Goal: Find specific fact: Find specific page/section

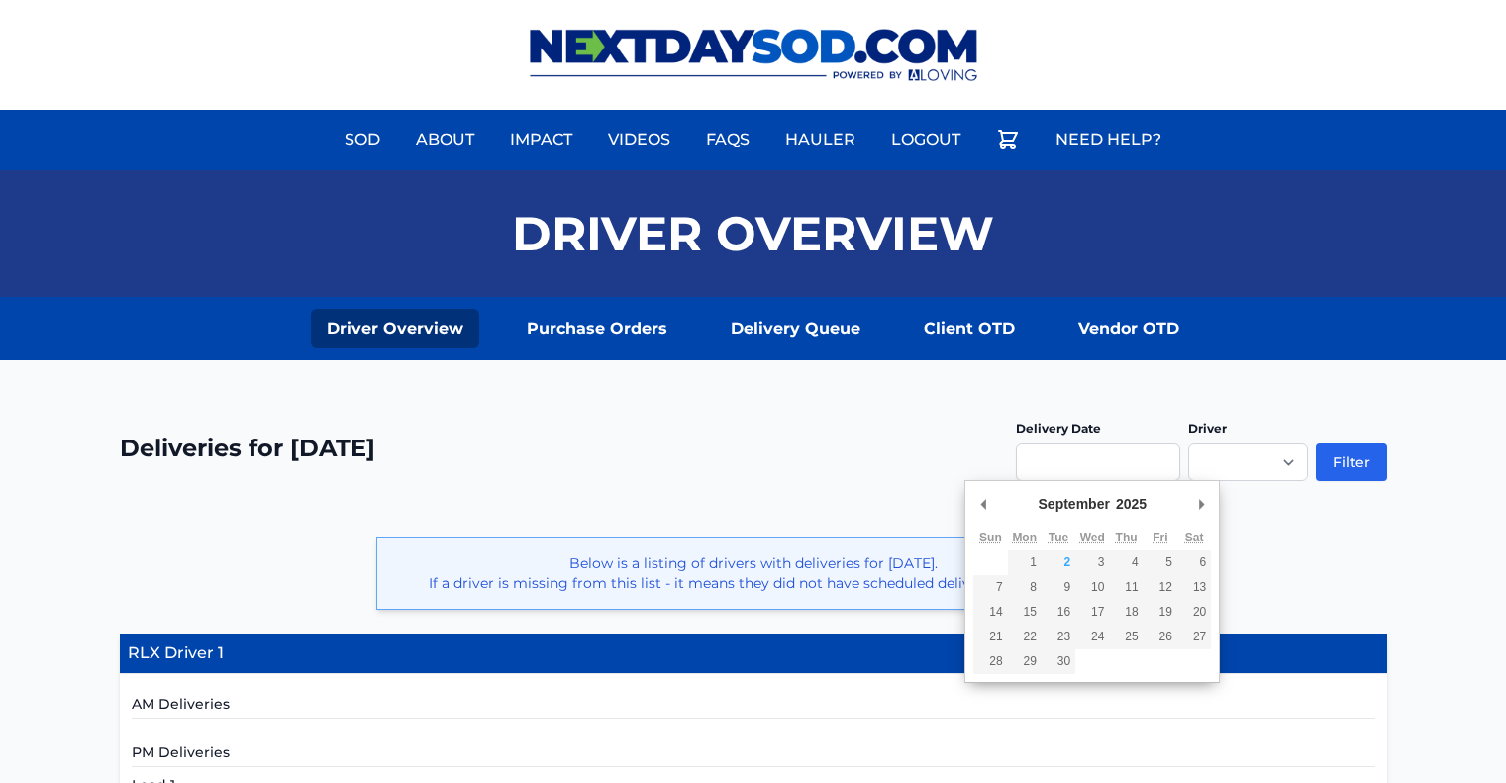
click at [1028, 452] on input "Use the arrow keys to pick a date" at bounding box center [1098, 463] width 164 height 38
type input "**********"
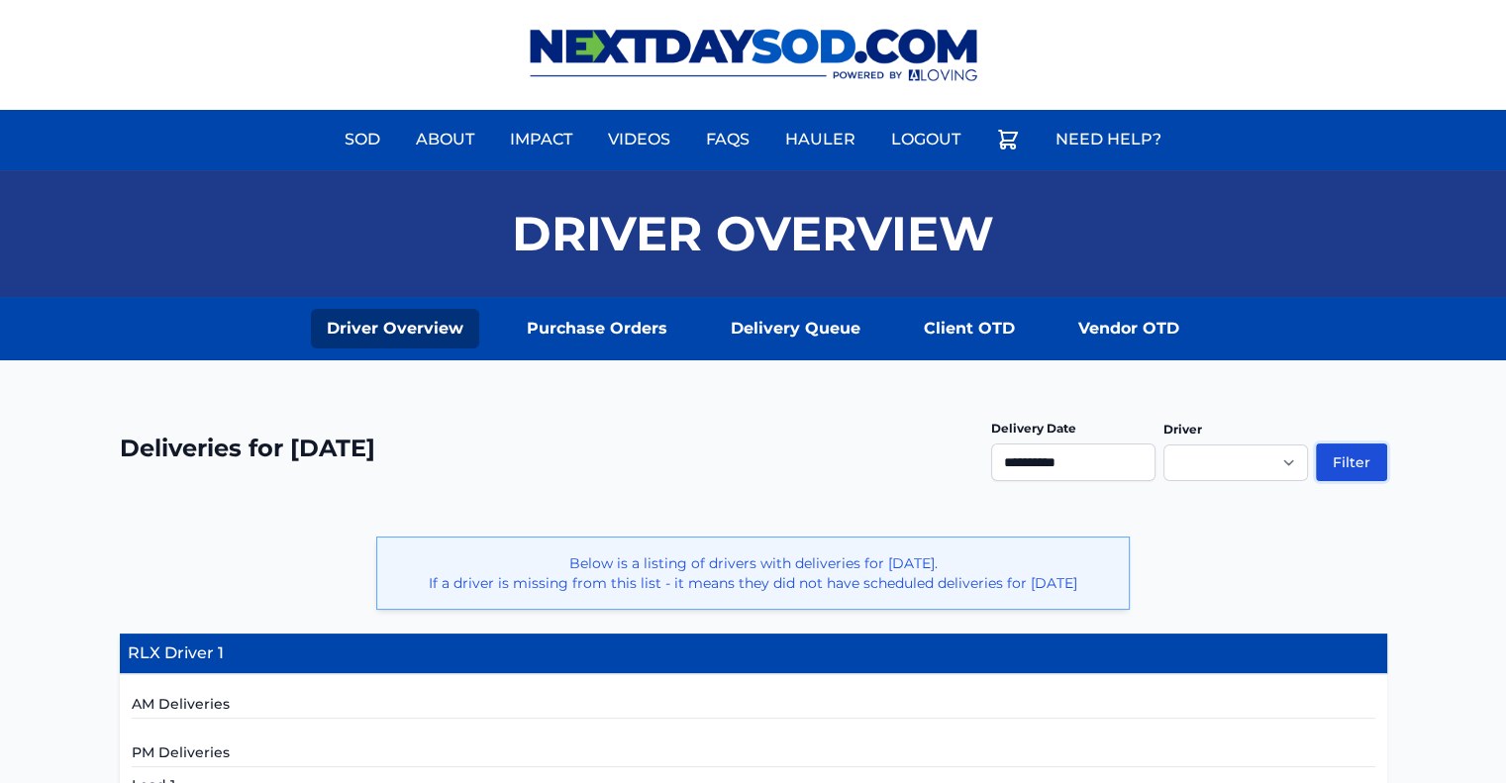
click at [1361, 462] on button "Filter" at bounding box center [1351, 463] width 71 height 38
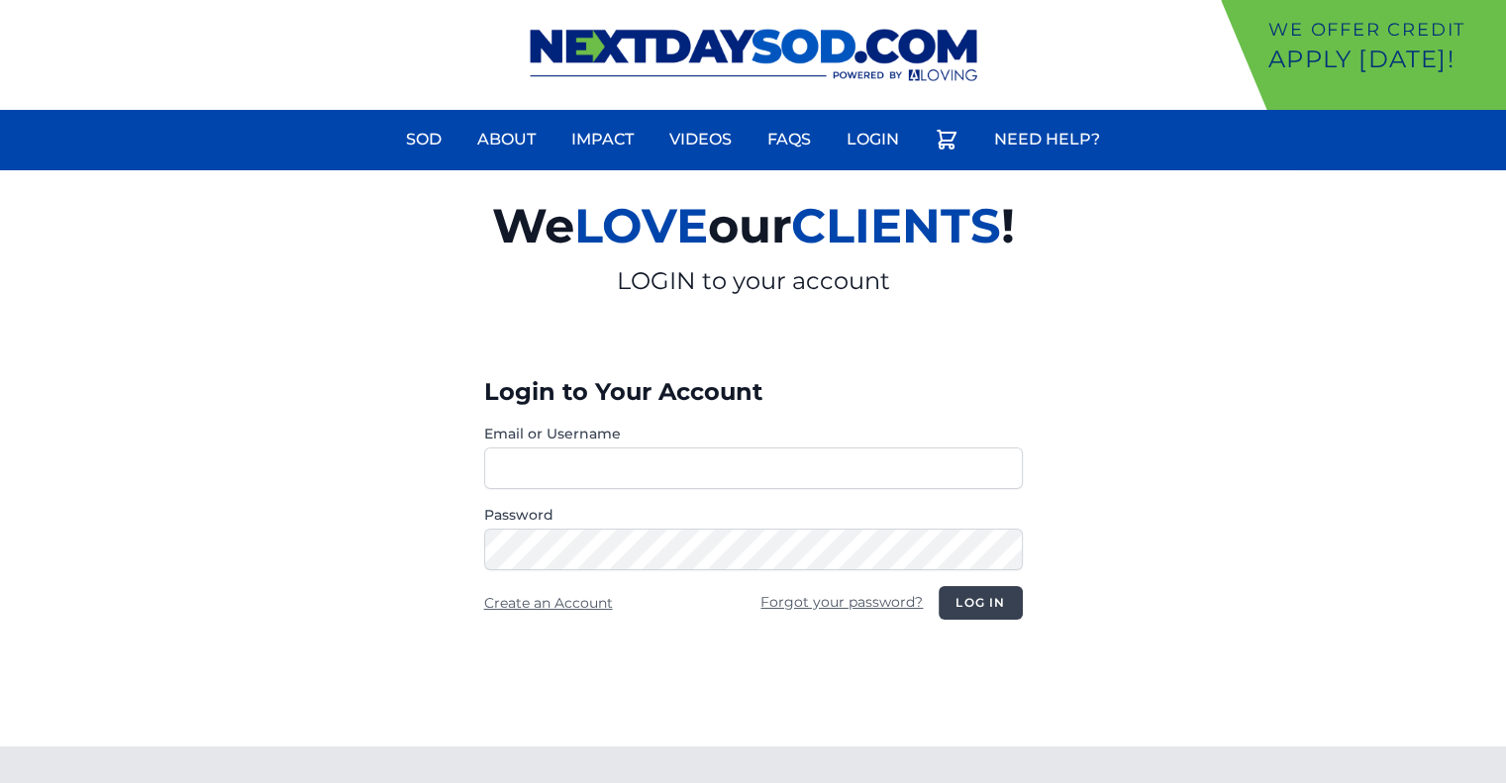
type input "********"
click at [976, 606] on button "Log in" at bounding box center [980, 603] width 83 height 34
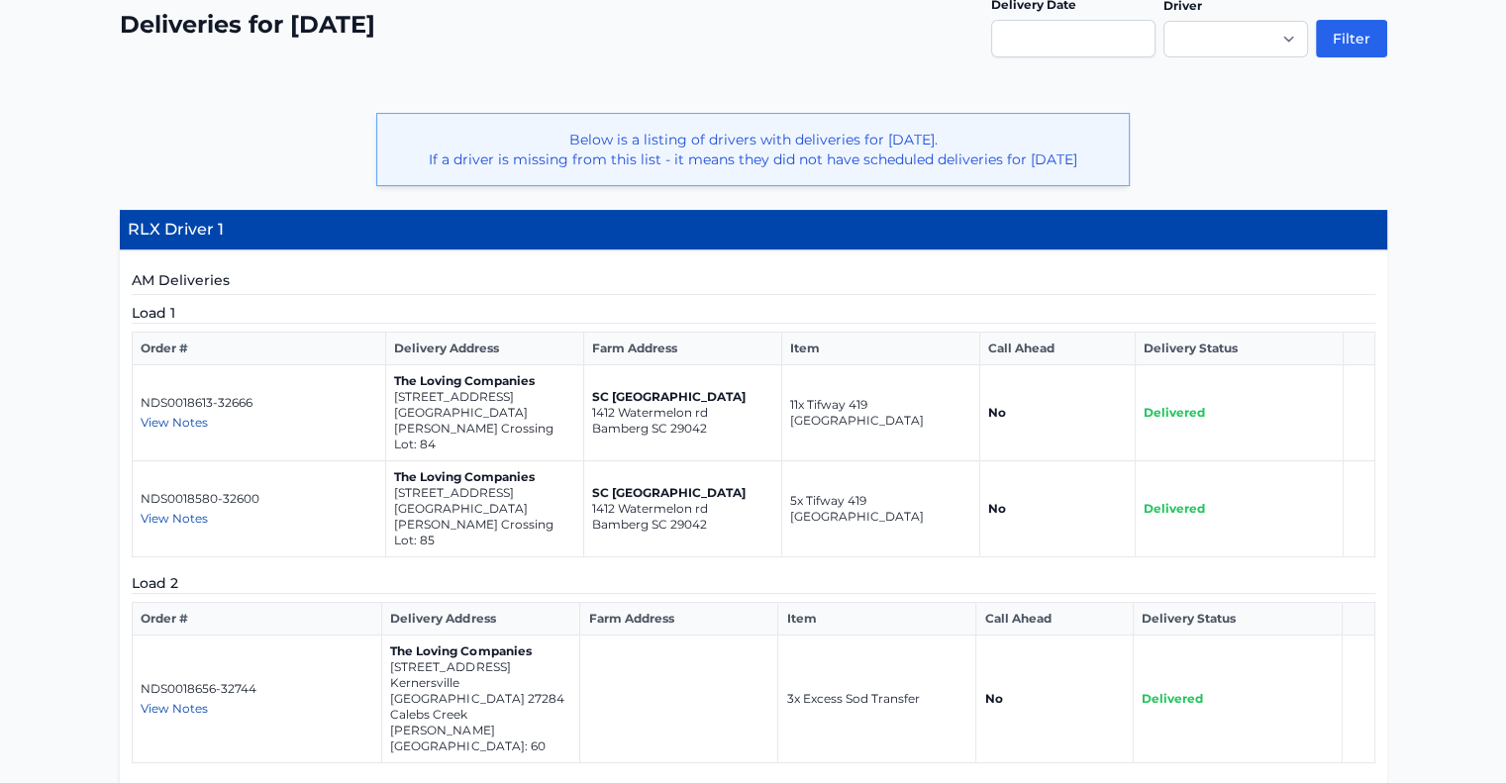
scroll to position [495, 0]
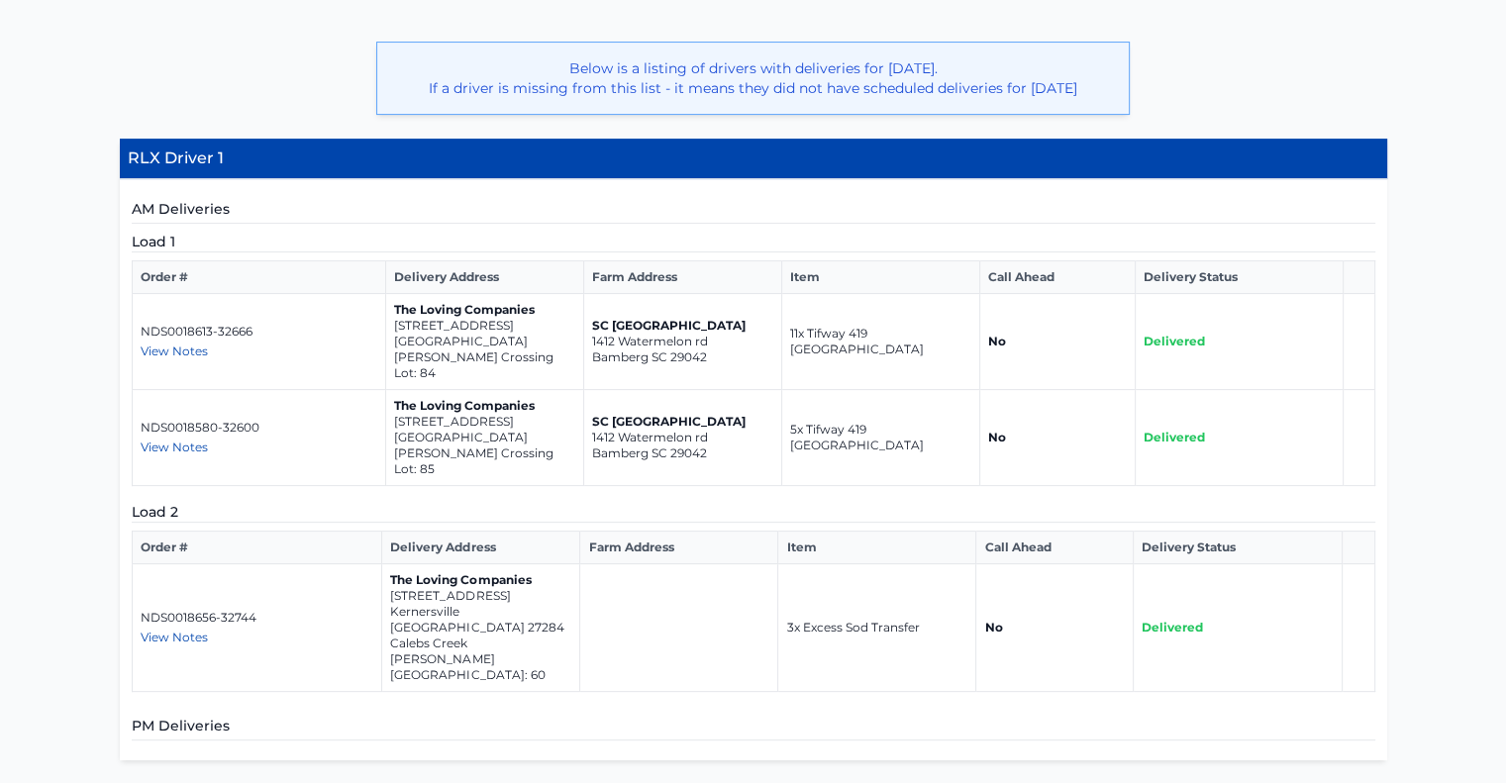
drag, startPoint x: 391, startPoint y: 337, endPoint x: 551, endPoint y: 363, distance: 161.7
click at [551, 363] on td "The Loving Companies 5508 Hydrangea Street Winston-Salem NC 27104 Reynolds Cros…" at bounding box center [484, 342] width 198 height 96
copy td "5508 Hydrangea Street Winston-Salem NC 27104"
drag, startPoint x: 392, startPoint y: 419, endPoint x: 499, endPoint y: 429, distance: 107.4
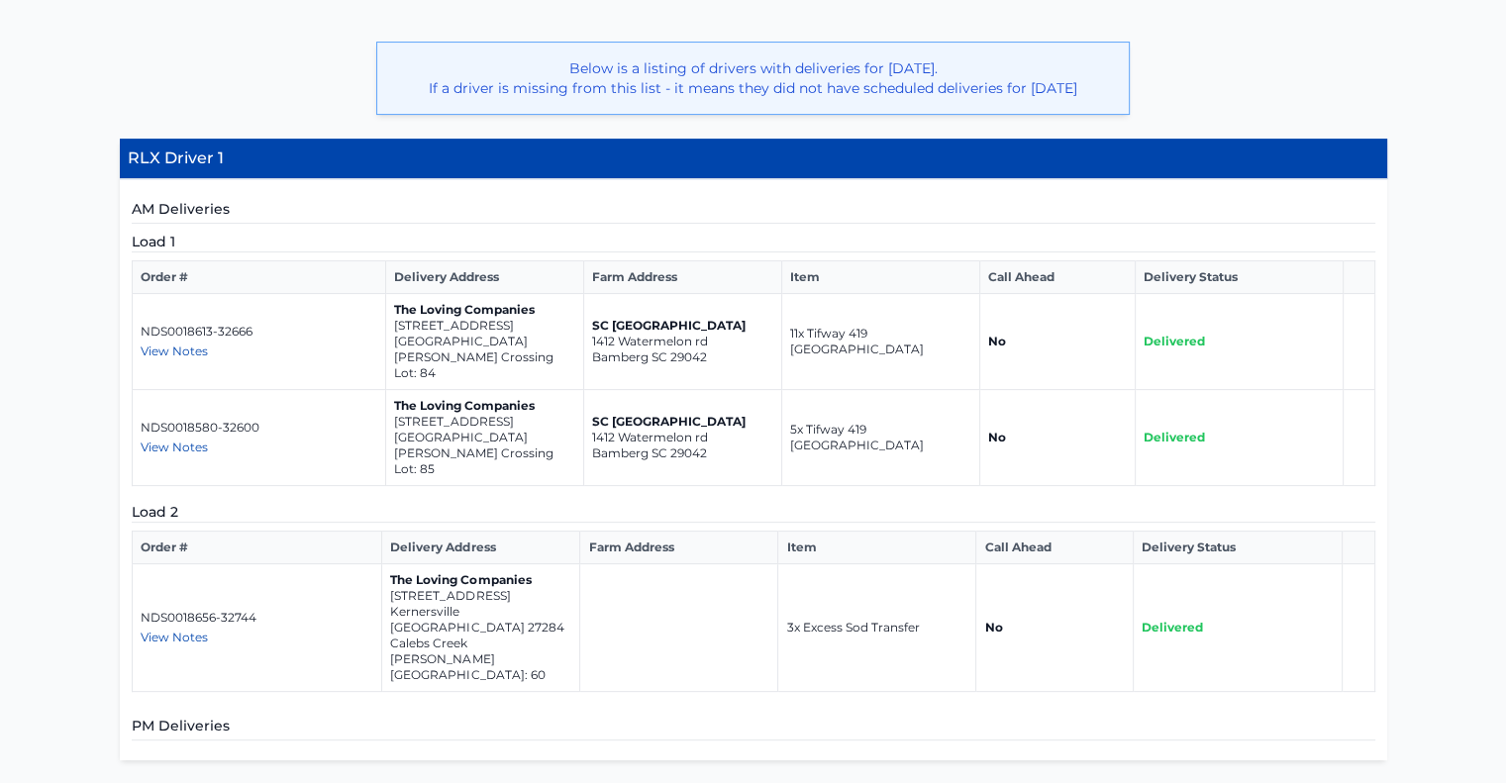
click at [542, 433] on td "The Loving Companies 5514 Hydrangea Street Winston-Salem NC 27104 Reynolds Cros…" at bounding box center [484, 438] width 198 height 96
copy td "5514 Hydrangea Street Winston-Salem NC 27104"
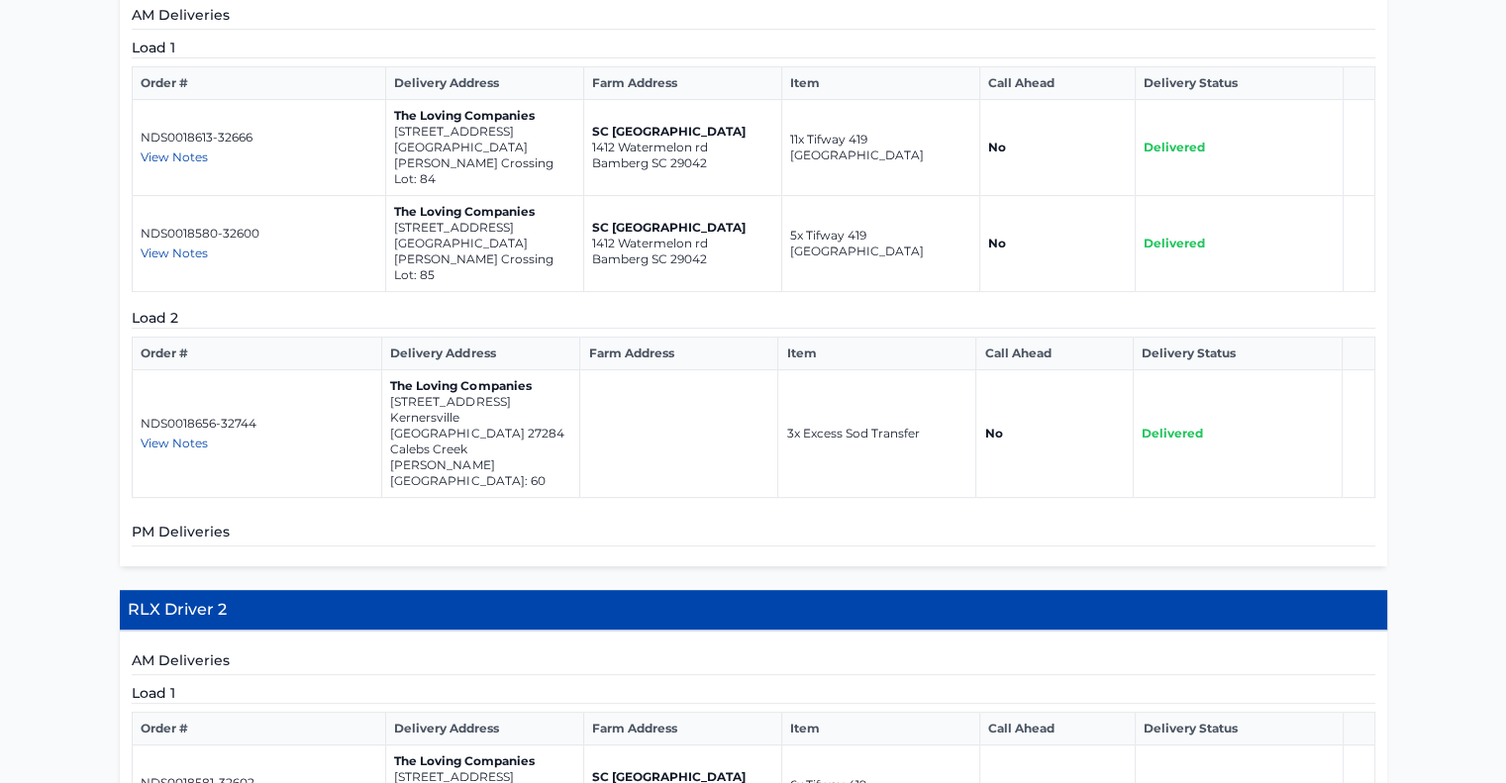
scroll to position [693, 0]
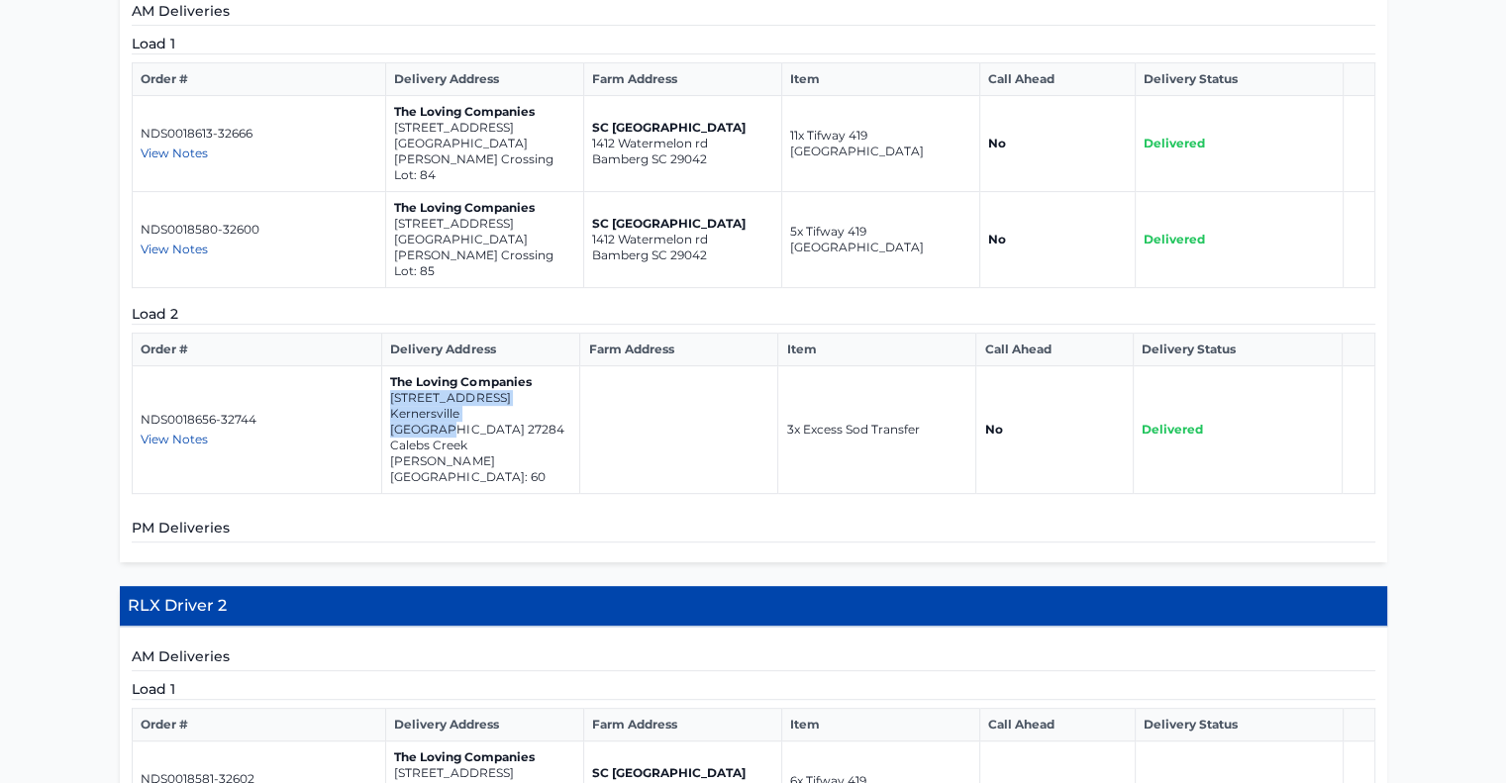
drag, startPoint x: 389, startPoint y: 379, endPoint x: 477, endPoint y: 395, distance: 89.6
click at [555, 395] on td "The Loving Companies 1885 Pheasant Trace Circle Kernersville NC 27284 Calebs Cr…" at bounding box center [481, 430] width 198 height 128
copy td "1885 Pheasant Trace Circle Kernersville NC 27284"
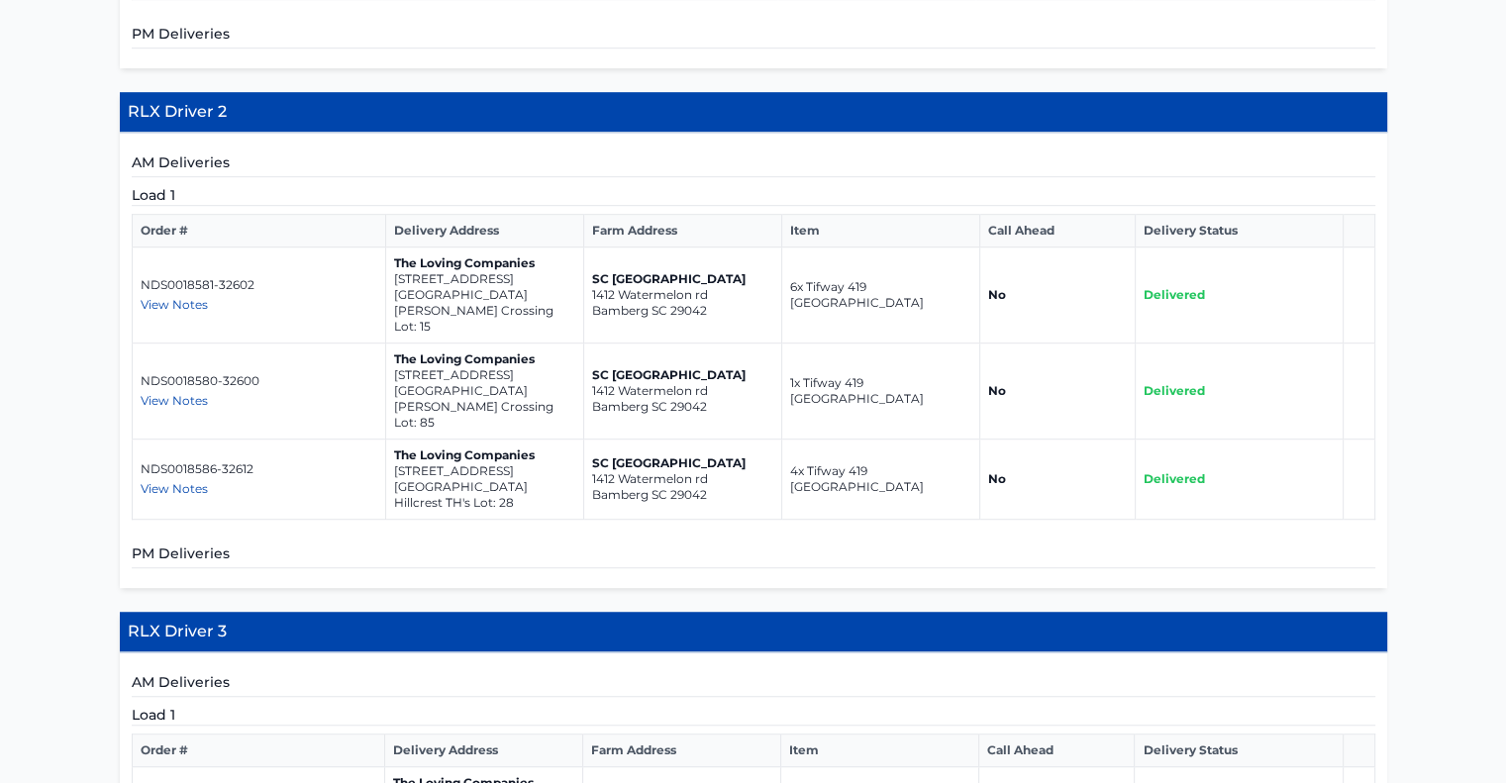
scroll to position [1188, 0]
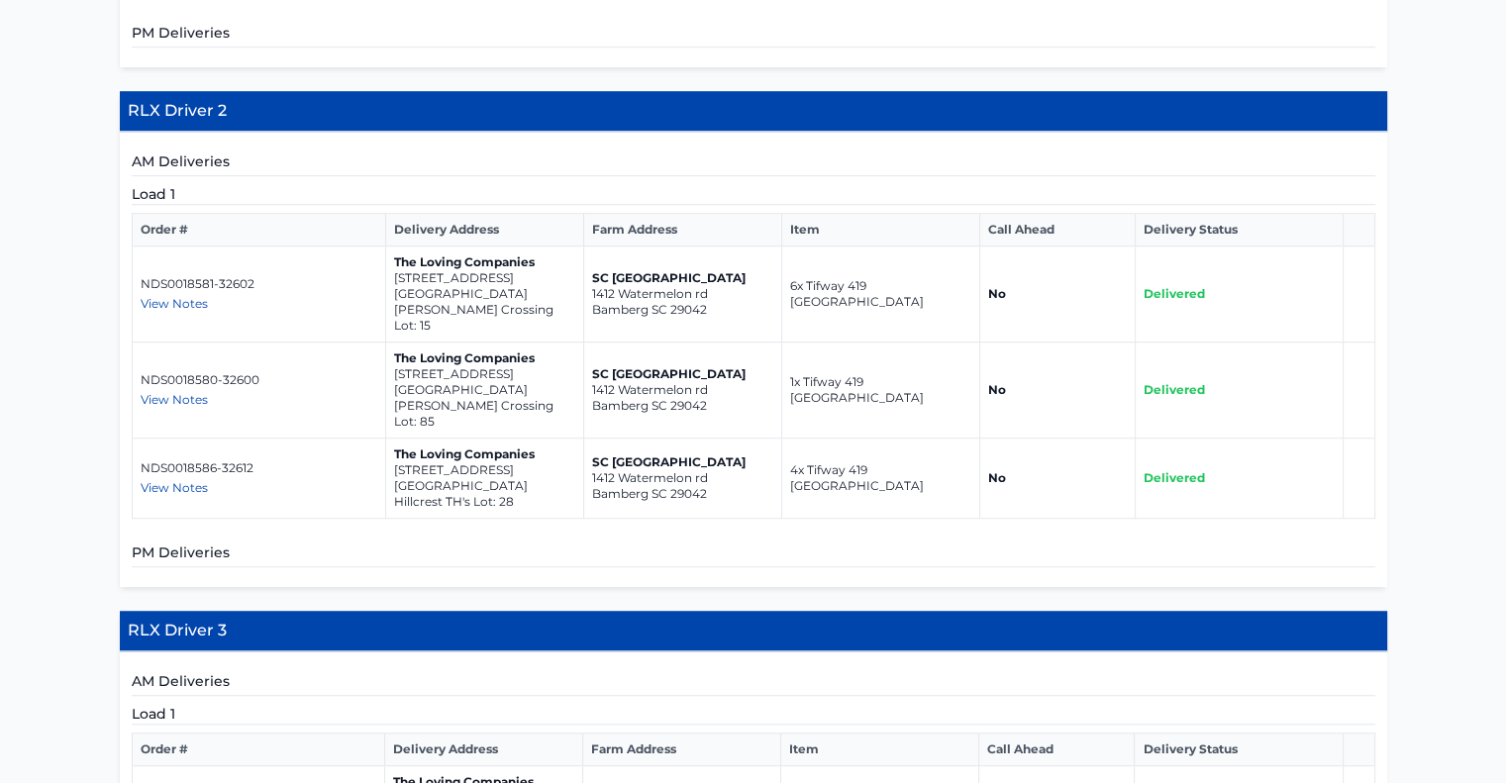
drag, startPoint x: 393, startPoint y: 214, endPoint x: 474, endPoint y: 214, distance: 81.2
click at [554, 247] on td "The Loving Companies 5507 Hydrangea Street Winston-Salem NC 27104 Reynolds Cros…" at bounding box center [484, 295] width 198 height 96
copy td "5507 Hydrangea Street Winston-Salem NC 27104"
drag, startPoint x: 394, startPoint y: 292, endPoint x: 555, endPoint y: 303, distance: 160.8
click at [555, 343] on td "The Loving Companies 5514 Hydrangea Street Winston-Salem NC 27104 Reynolds Cros…" at bounding box center [484, 391] width 198 height 96
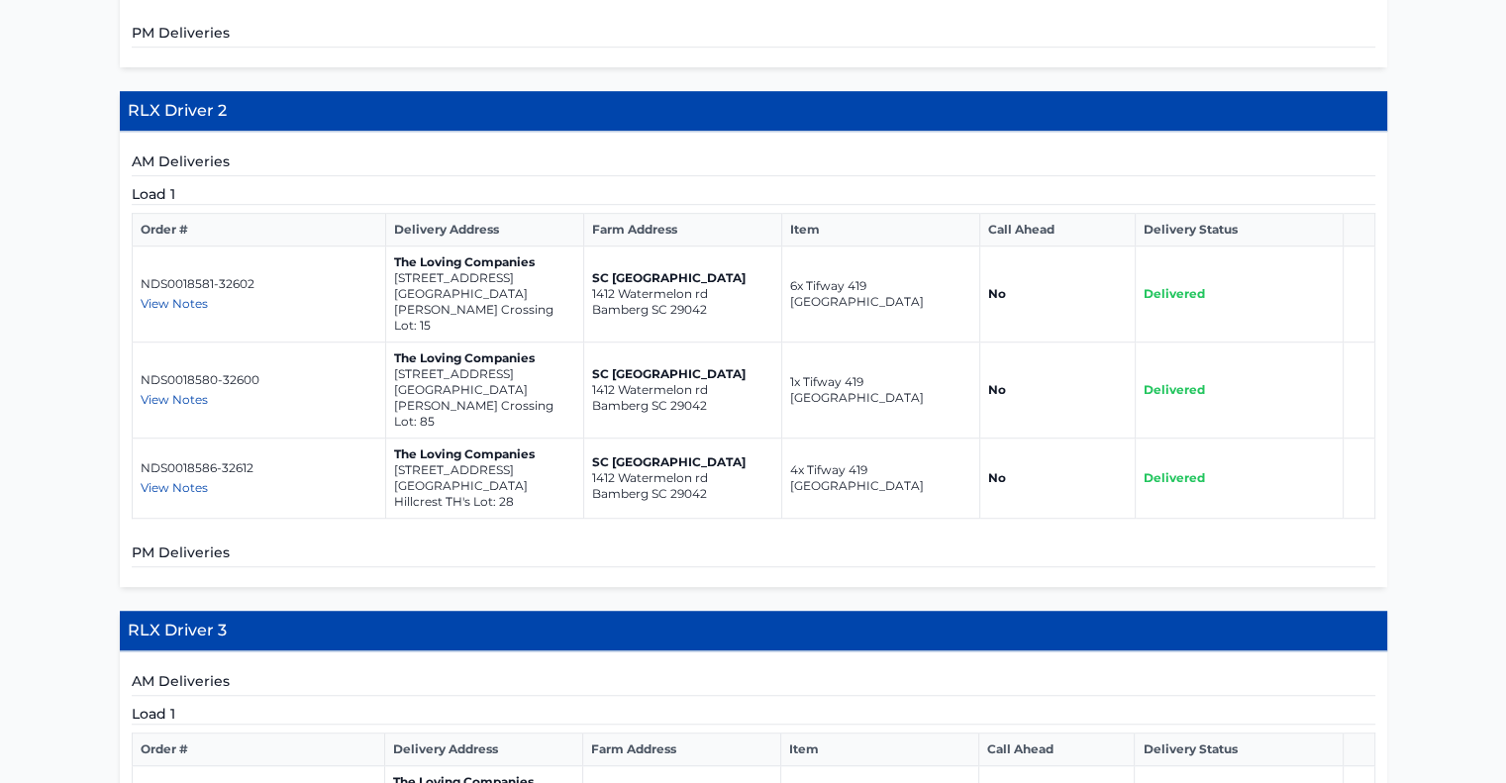
copy td "5514 Hydrangea Street Winston-Salem NC 27104"
drag, startPoint x: 392, startPoint y: 369, endPoint x: 553, endPoint y: 385, distance: 161.2
click at [553, 439] on td "The Loving Companies 1828 Autumn Mist Drive Winston-Salem NC 27103 Hillcrest TH…" at bounding box center [484, 479] width 198 height 80
copy td "1828 Autumn Mist Drive Winston-Salem NC 27103"
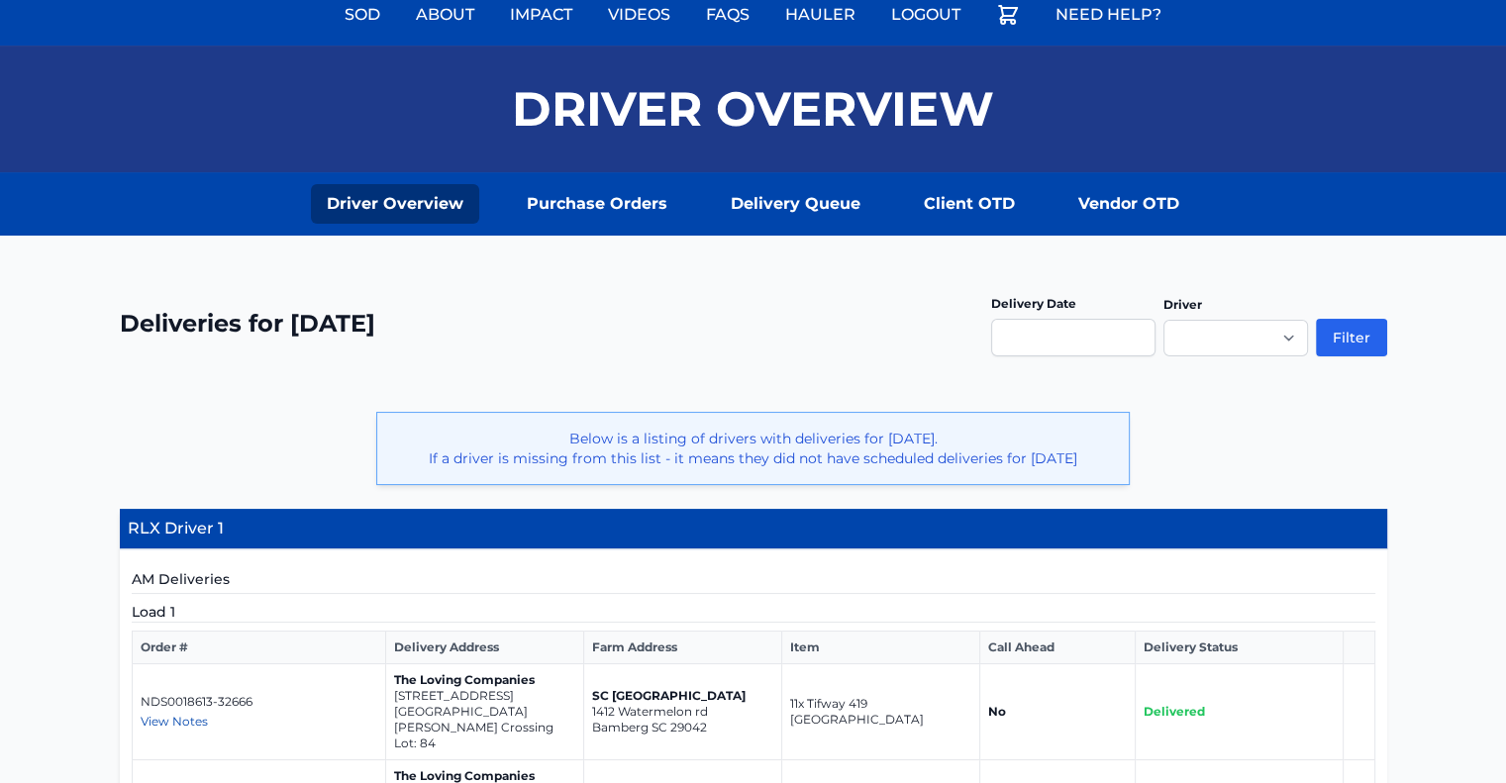
scroll to position [0, 0]
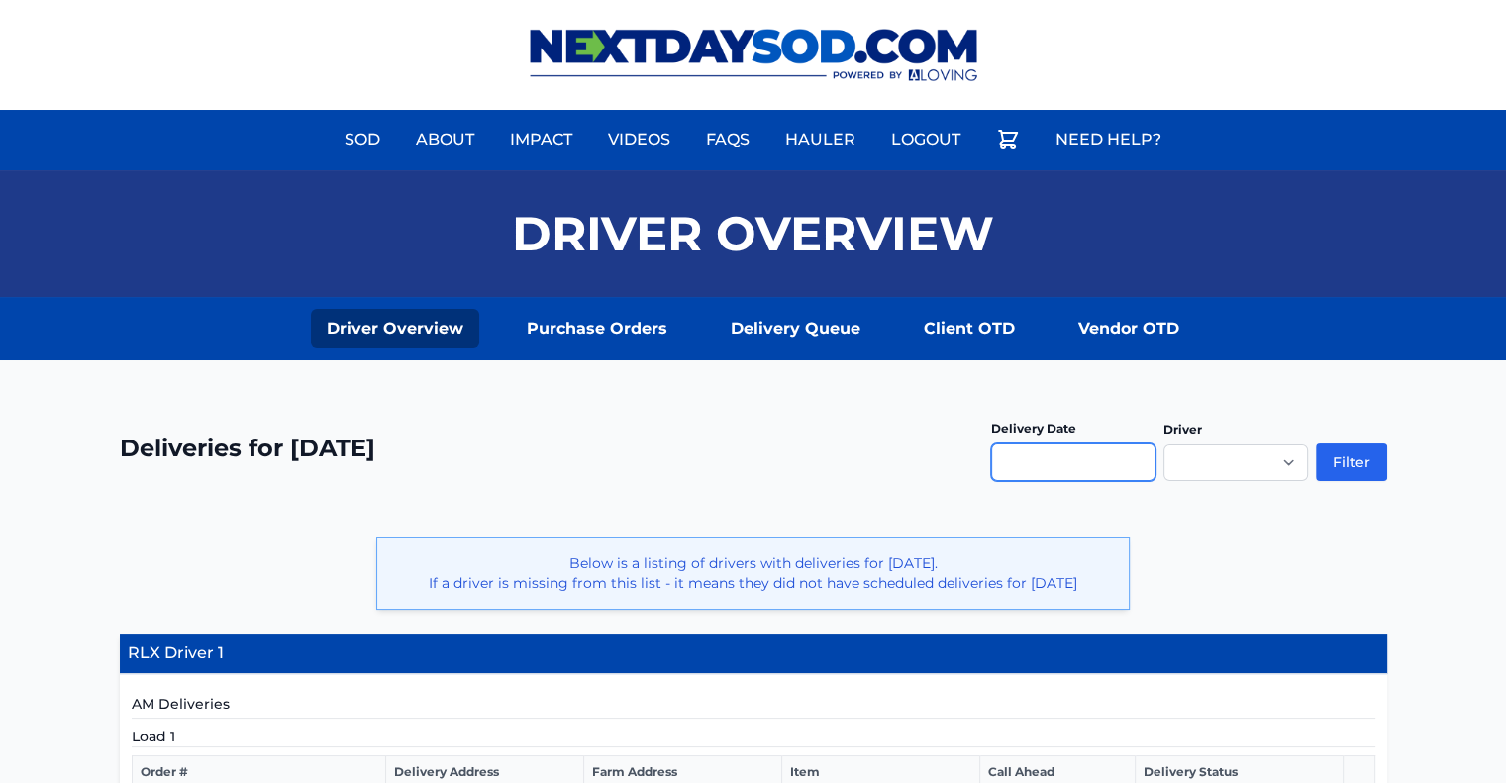
click at [1032, 471] on input "text" at bounding box center [1073, 463] width 164 height 38
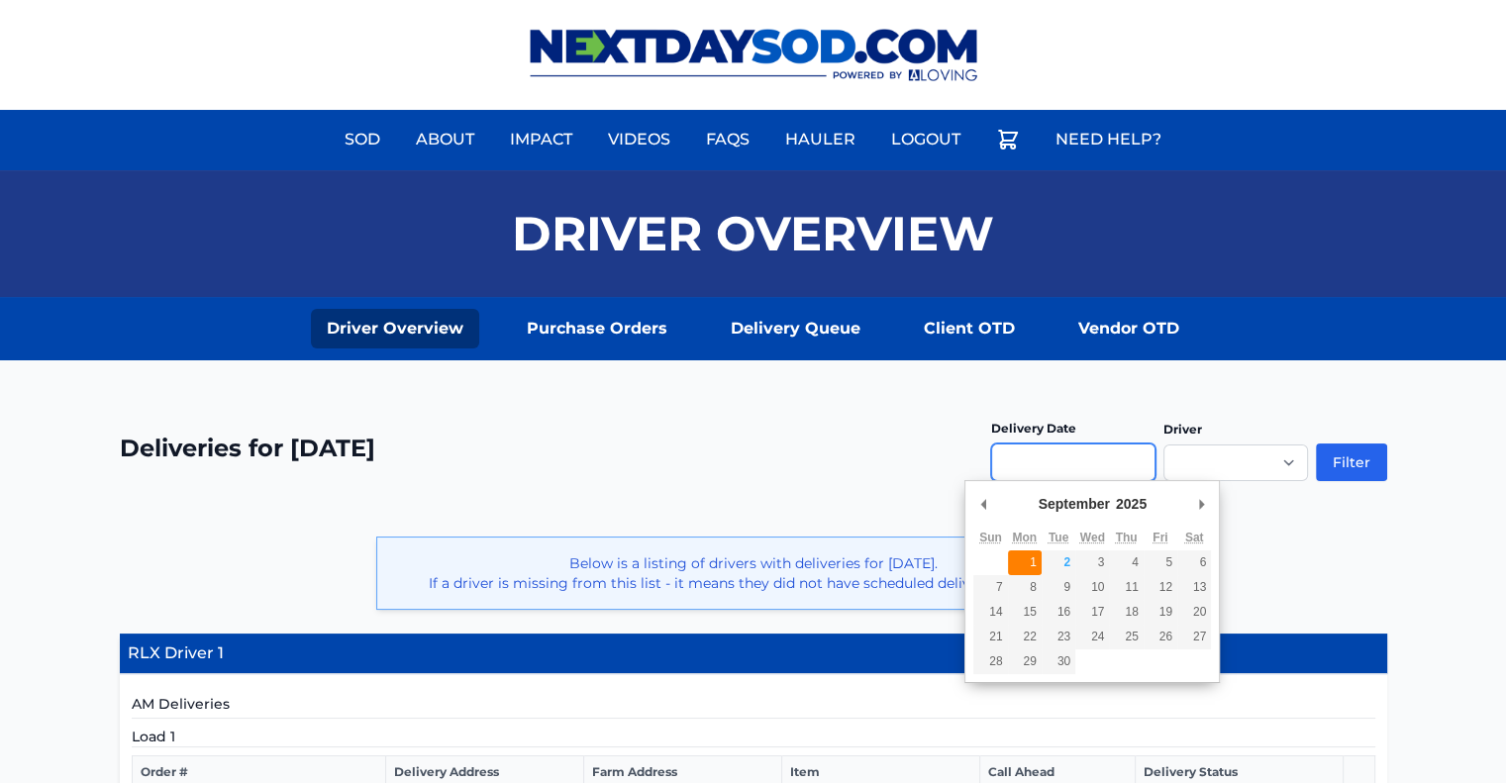
type input "**********"
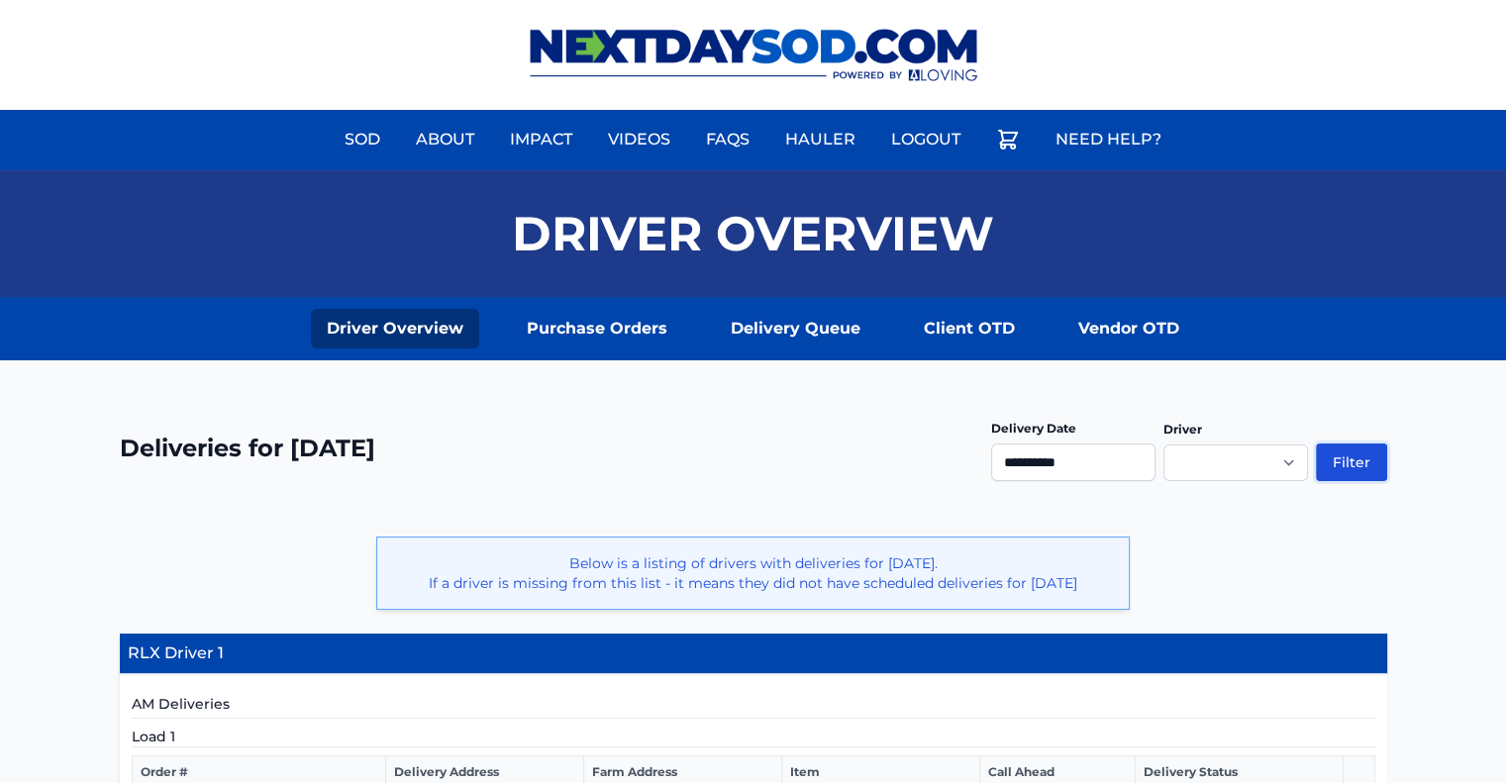
click at [1366, 465] on button "Filter" at bounding box center [1351, 463] width 71 height 38
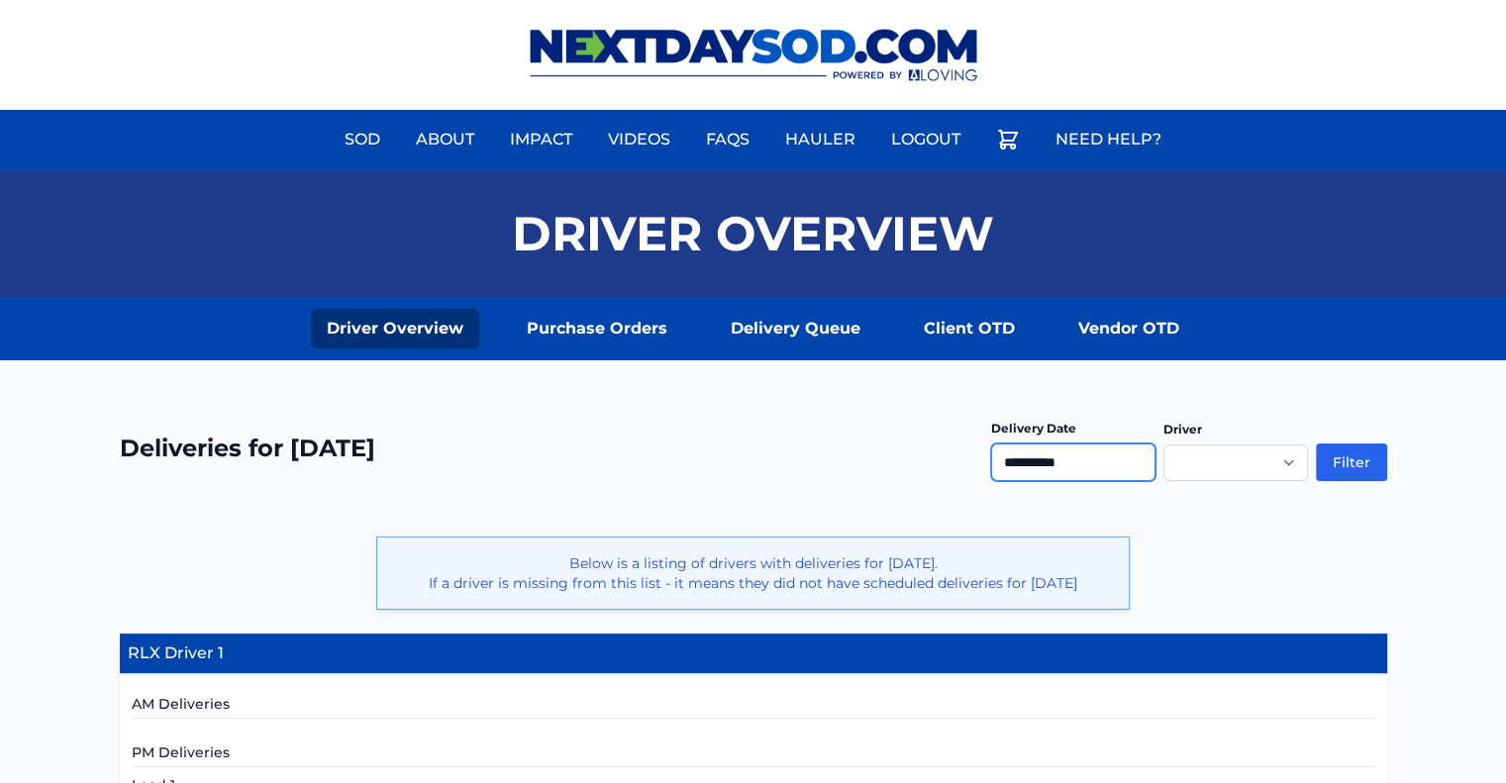
click at [1074, 456] on input "**********" at bounding box center [1073, 463] width 164 height 38
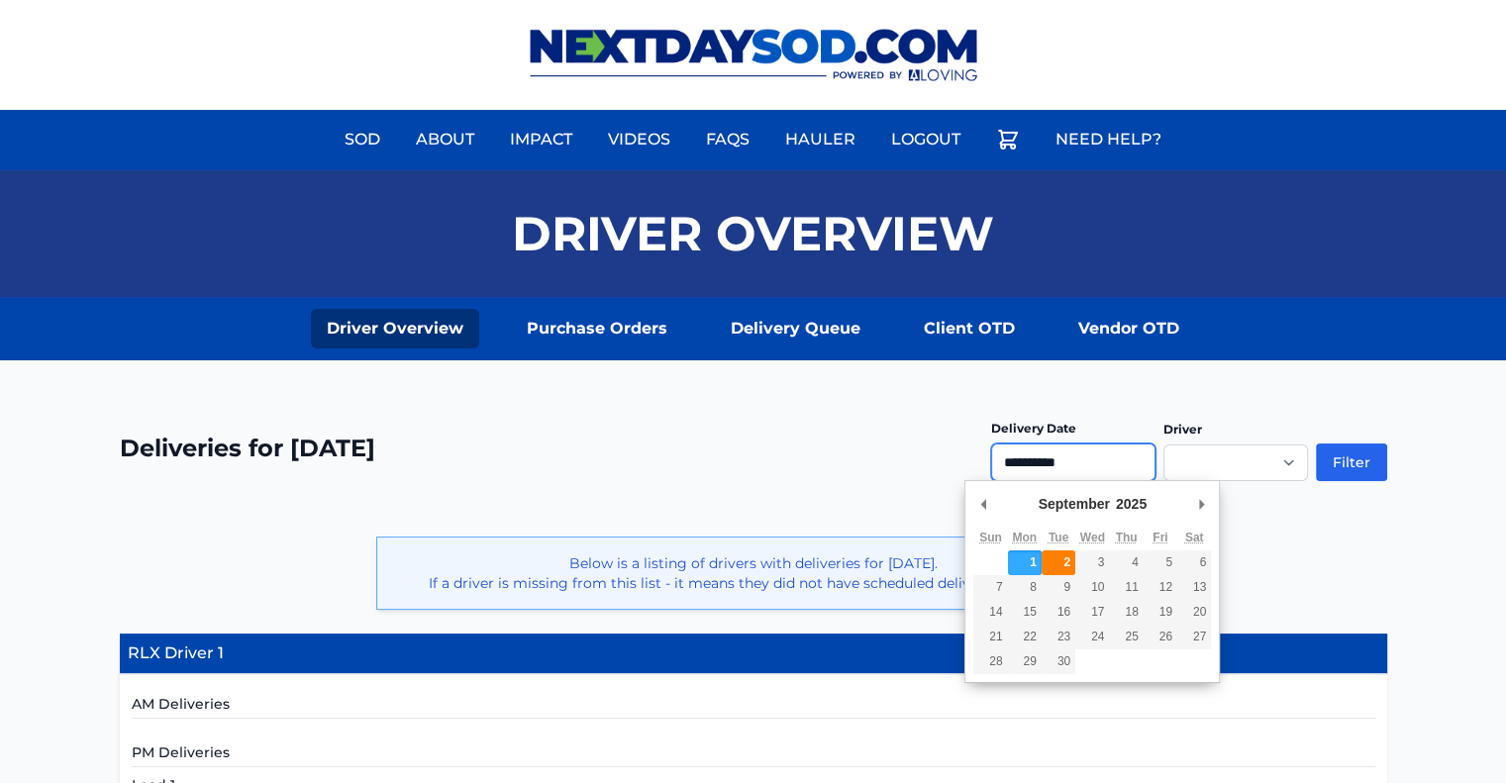
type input "**********"
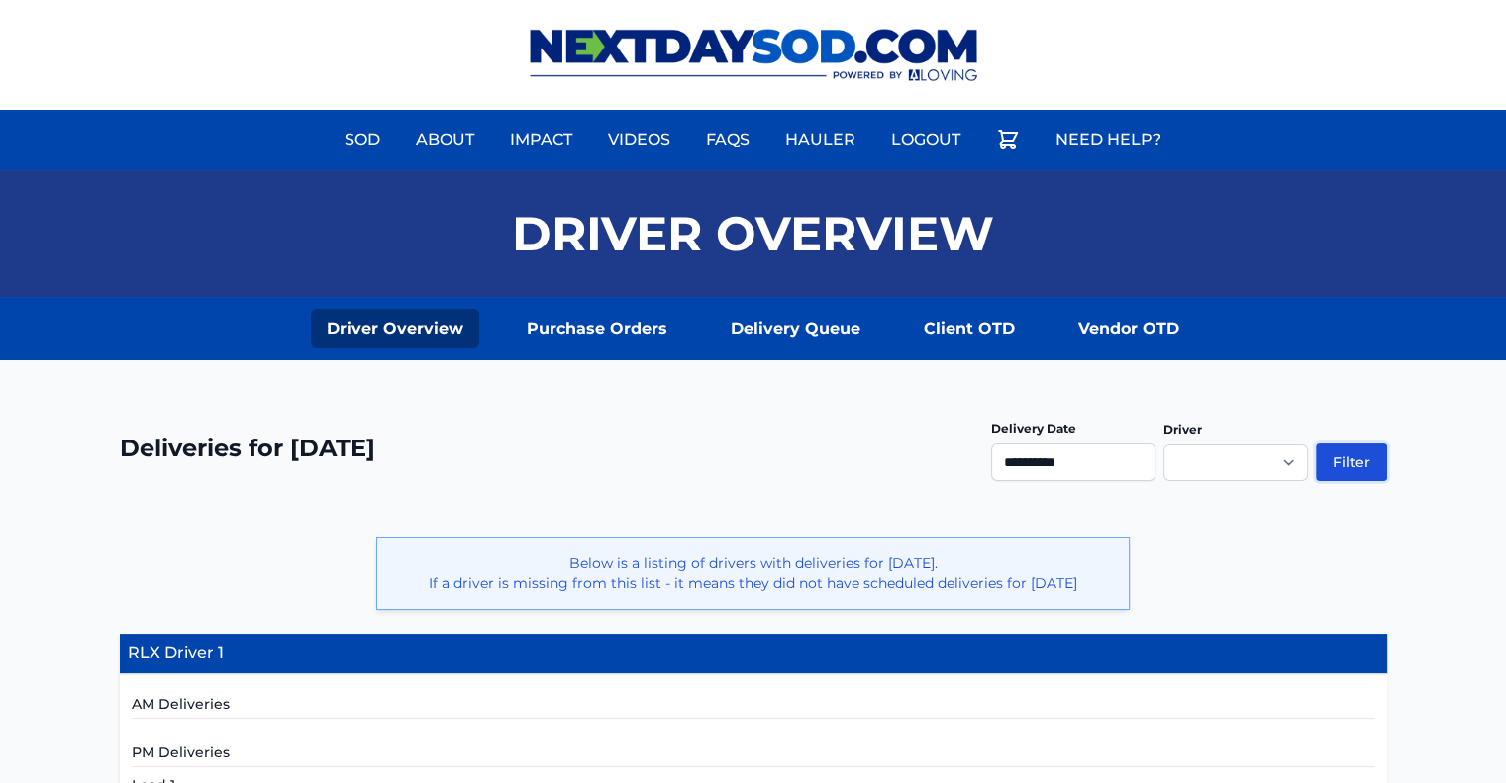
click at [1352, 463] on button "Filter" at bounding box center [1351, 463] width 71 height 38
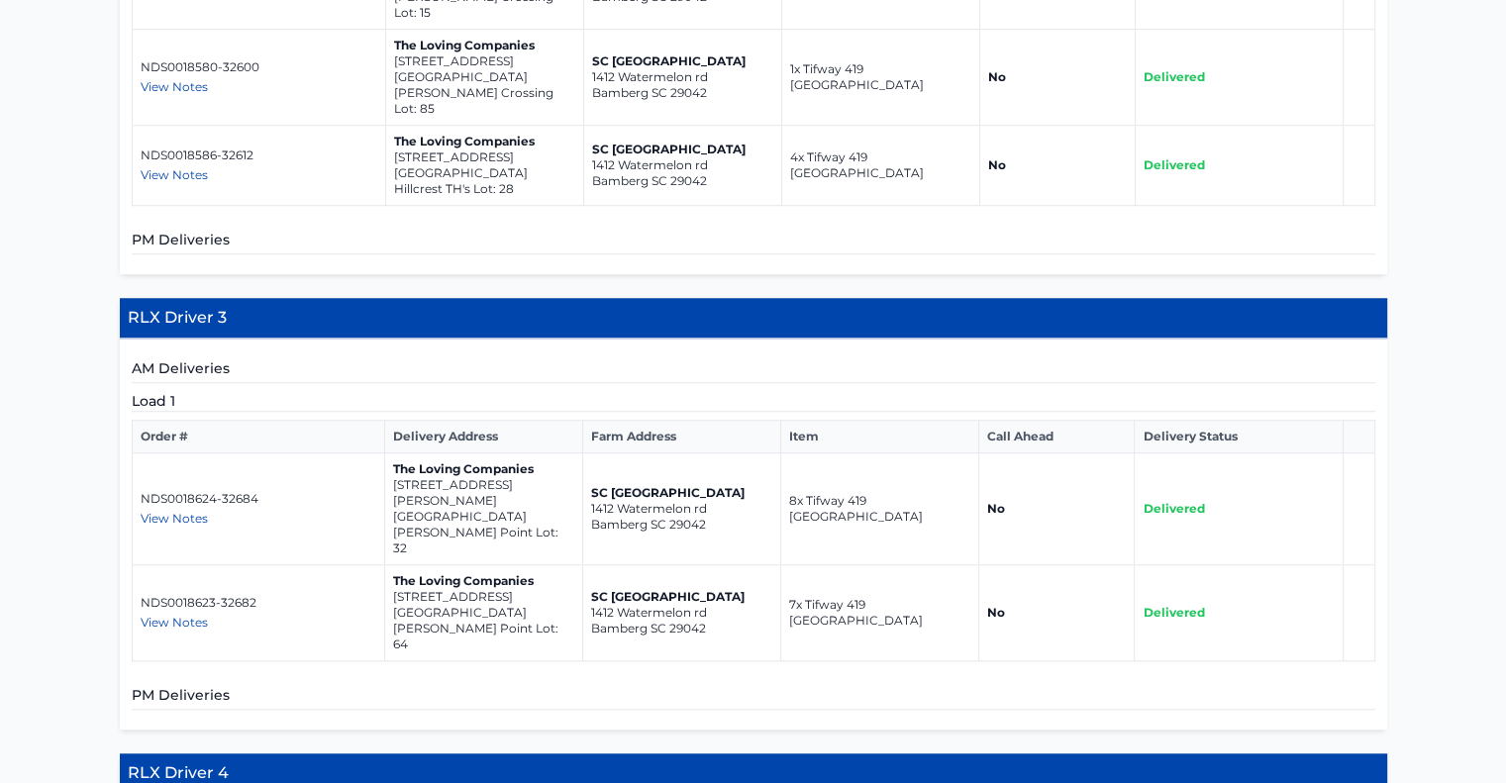
scroll to position [1585, 0]
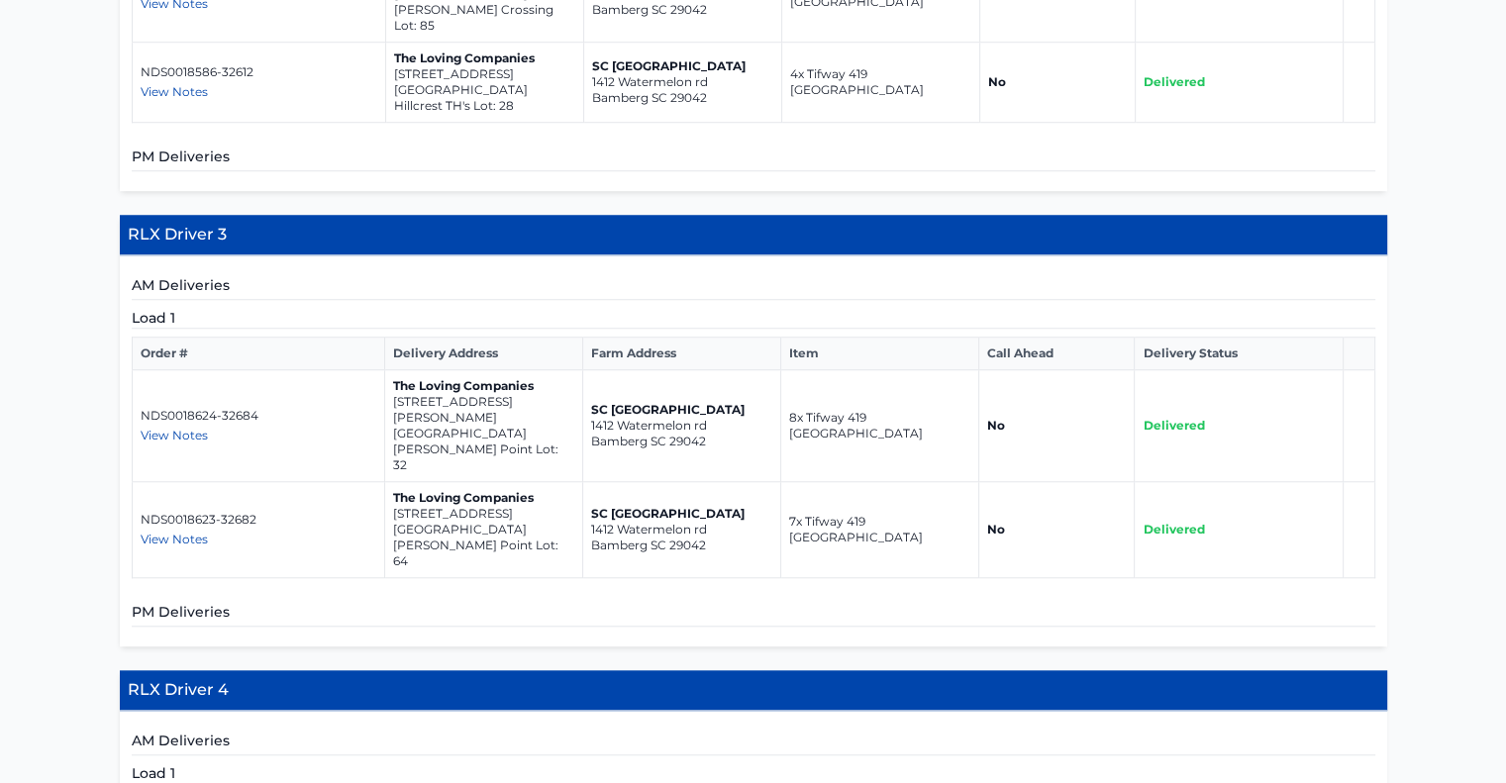
drag, startPoint x: 392, startPoint y: 300, endPoint x: 546, endPoint y: 319, distance: 154.6
click at [546, 370] on td "The Loving Companies [STREET_ADDRESS][PERSON_NAME][PERSON_NAME]" at bounding box center [483, 426] width 198 height 112
copy td "[STREET_ADDRESS][PERSON_NAME]"
drag, startPoint x: 392, startPoint y: 378, endPoint x: 546, endPoint y: 397, distance: 154.6
click at [546, 482] on td "The Loving Companies [STREET_ADDRESS][PERSON_NAME]" at bounding box center [483, 530] width 198 height 96
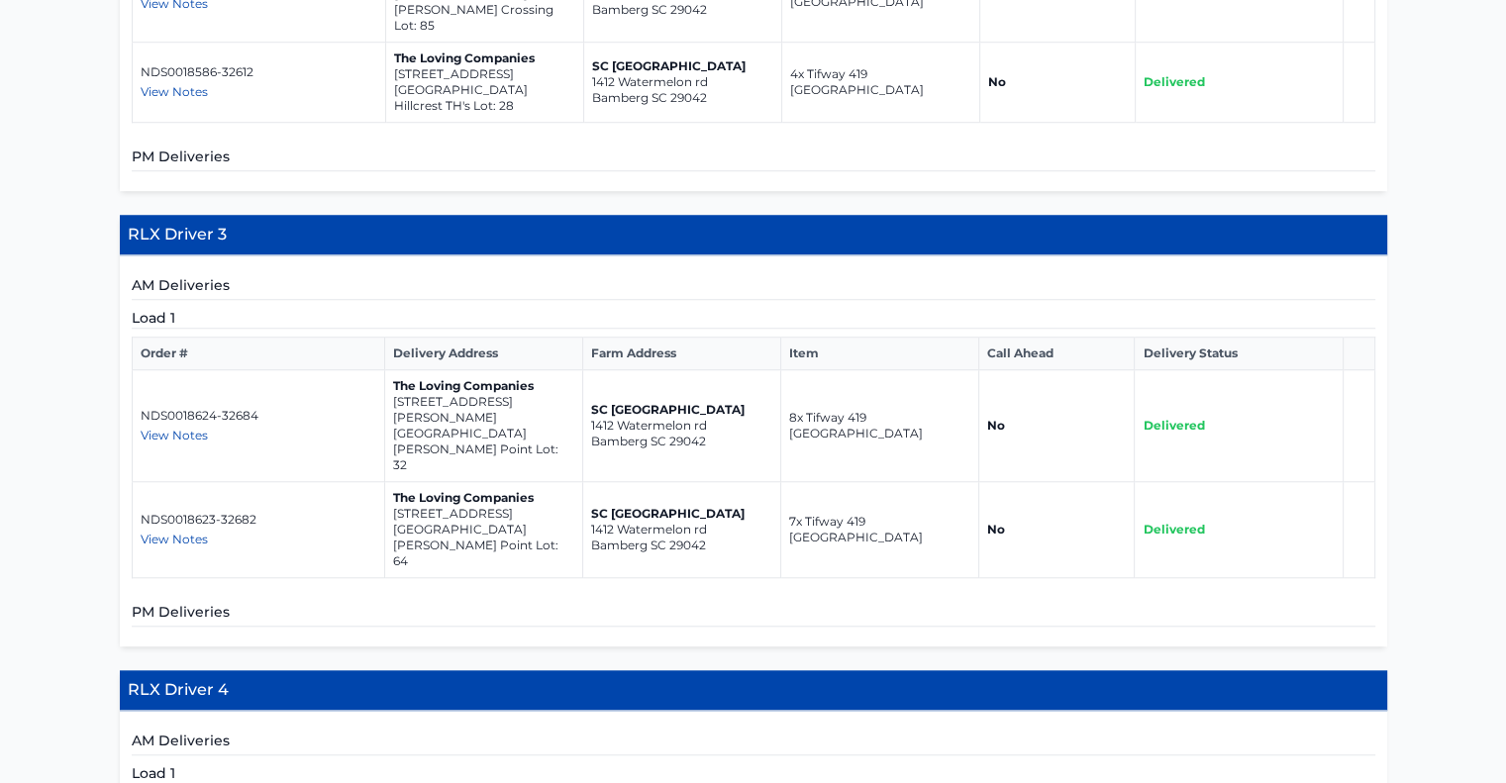
copy td "[STREET_ADDRESS]"
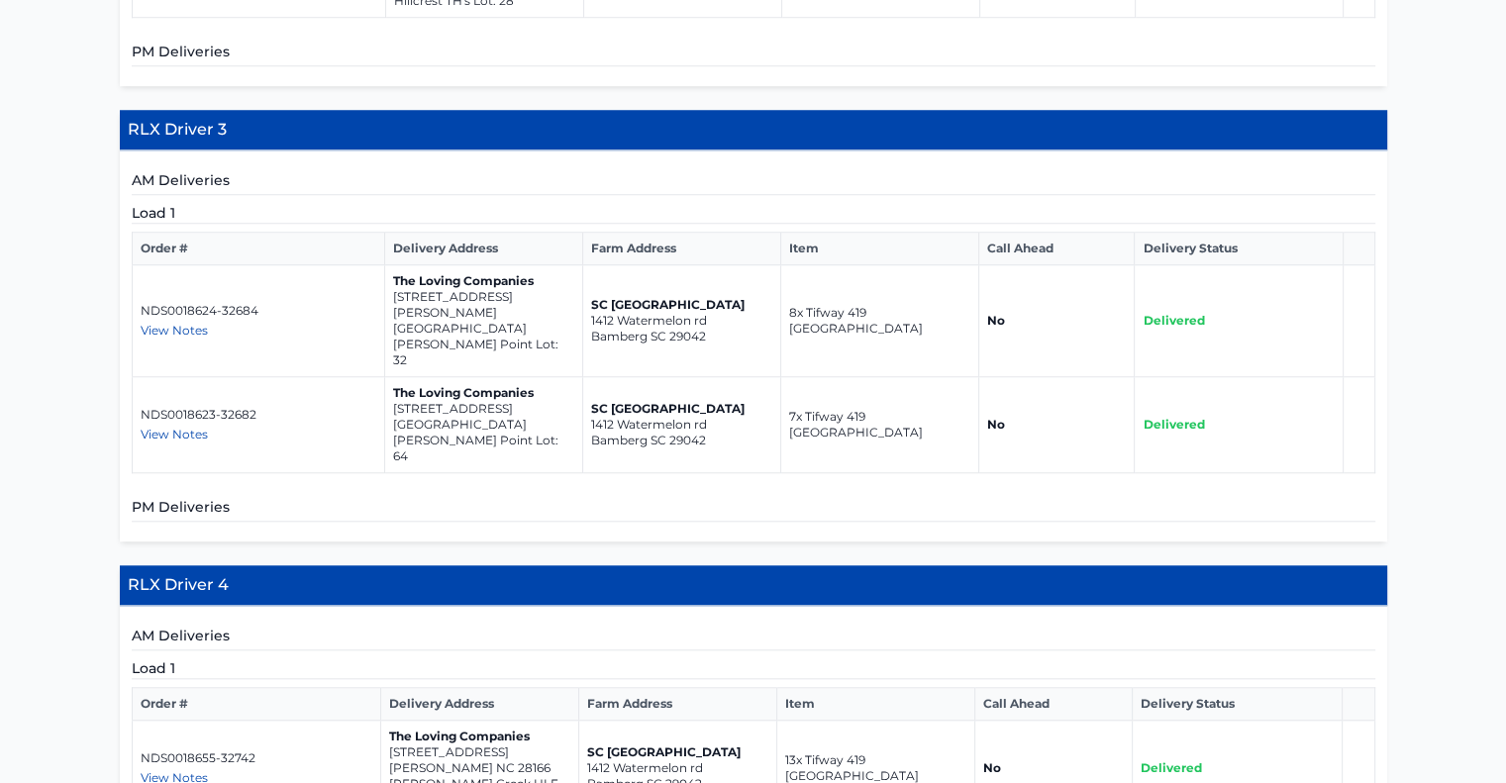
scroll to position [1981, 0]
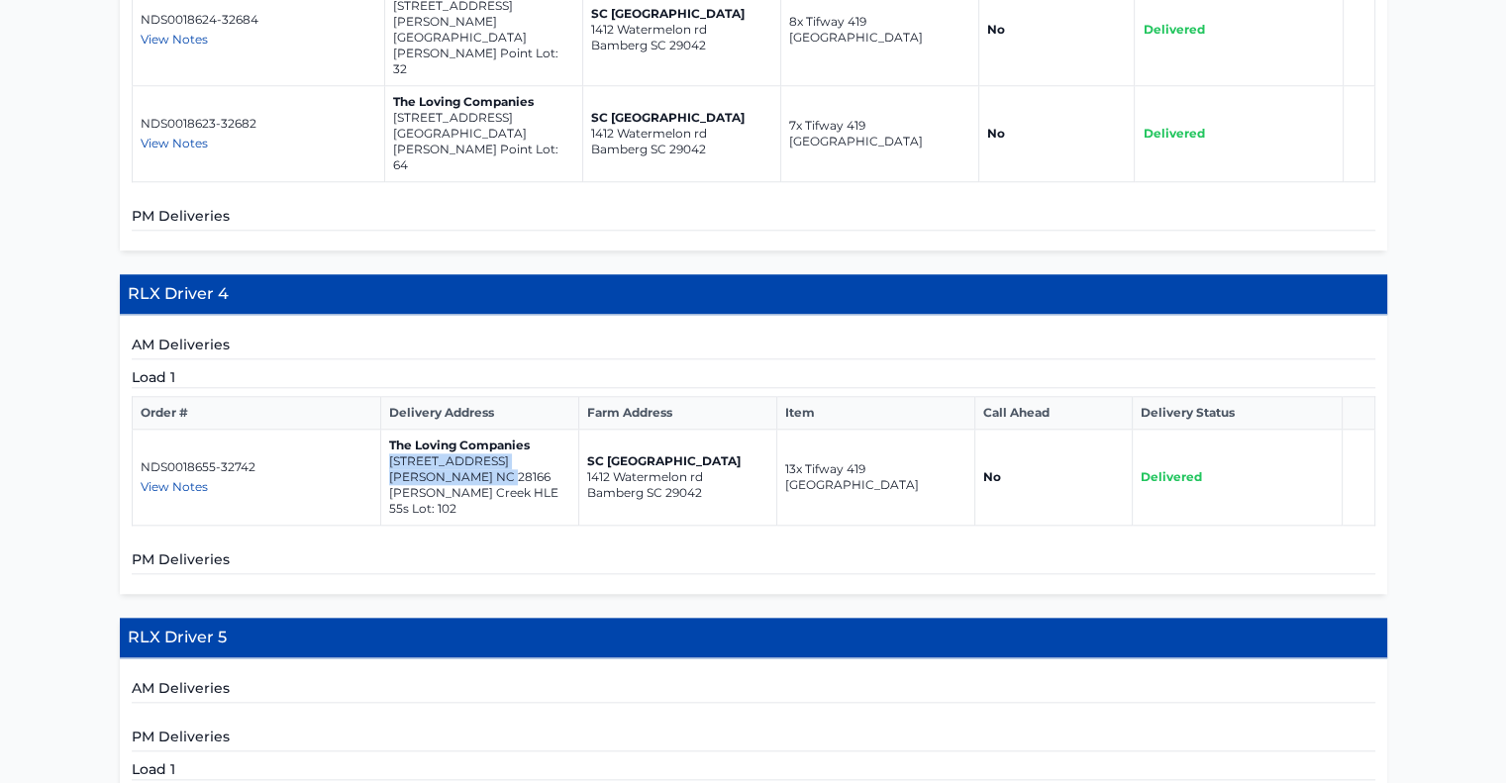
drag, startPoint x: 388, startPoint y: 308, endPoint x: 483, endPoint y: 307, distance: 95.1
click at [531, 430] on td "The Loving Companies [STREET_ADDRESS][PERSON_NAME][PERSON_NAME]" at bounding box center [480, 478] width 198 height 96
drag, startPoint x: 481, startPoint y: 306, endPoint x: 407, endPoint y: 356, distance: 89.3
click at [416, 550] on h5 "PM Deliveries" at bounding box center [754, 562] width 1244 height 25
drag, startPoint x: 388, startPoint y: 310, endPoint x: 515, endPoint y: 336, distance: 129.3
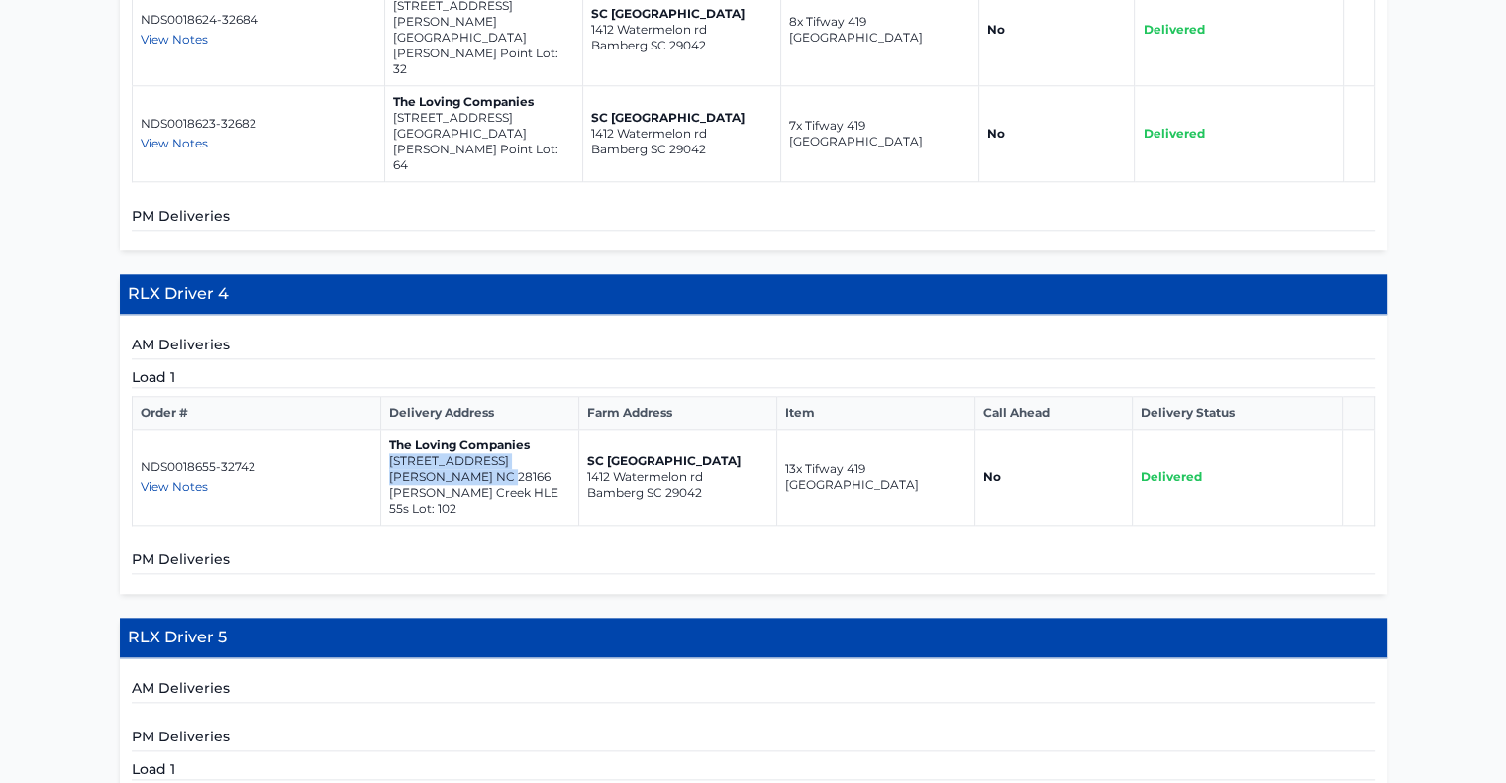
click at [515, 430] on td "The Loving Companies [STREET_ADDRESS][PERSON_NAME][PERSON_NAME]" at bounding box center [480, 478] width 198 height 96
copy td "[STREET_ADDRESS][PERSON_NAME]"
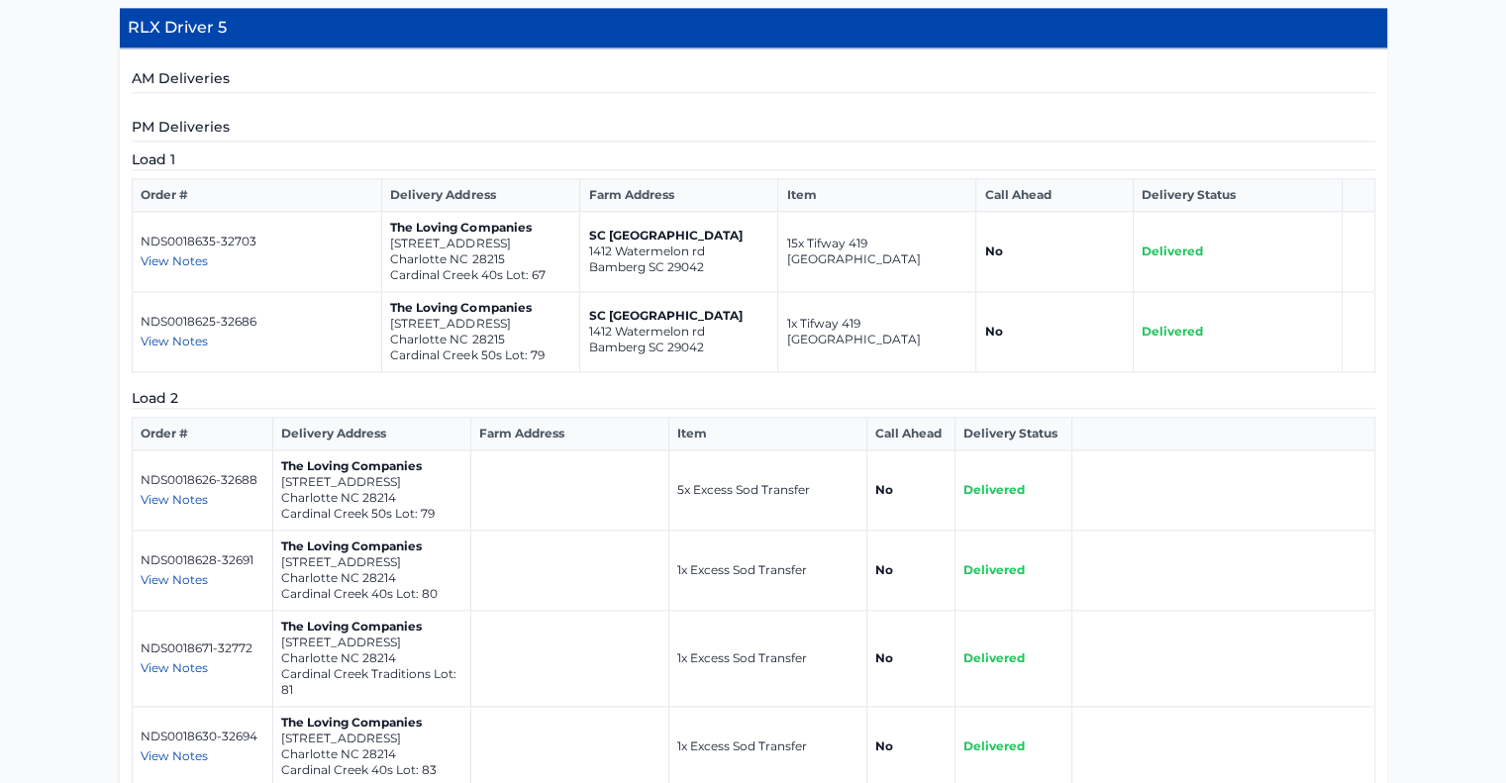
scroll to position [2476, 0]
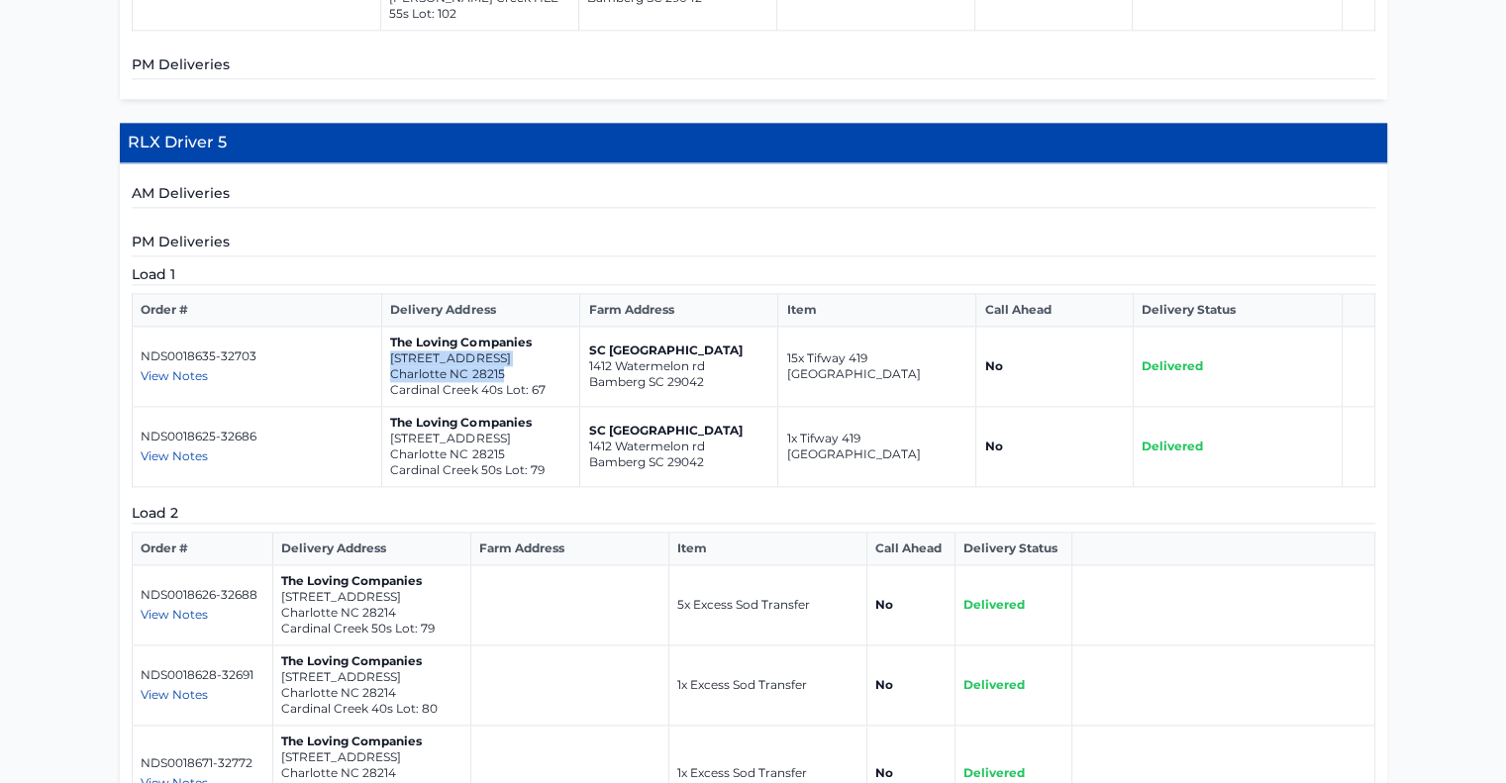
drag, startPoint x: 390, startPoint y: 189, endPoint x: 531, endPoint y: 209, distance: 142.0
click at [531, 327] on td "The Loving Companies [STREET_ADDRESS] 40s Lot: 67" at bounding box center [481, 367] width 198 height 80
copy td "[STREET_ADDRESS]"
drag, startPoint x: 388, startPoint y: 273, endPoint x: 502, endPoint y: 295, distance: 116.0
click at [502, 407] on td "The Loving Companies [STREET_ADDRESS] 50s Lot: 79" at bounding box center [481, 447] width 198 height 80
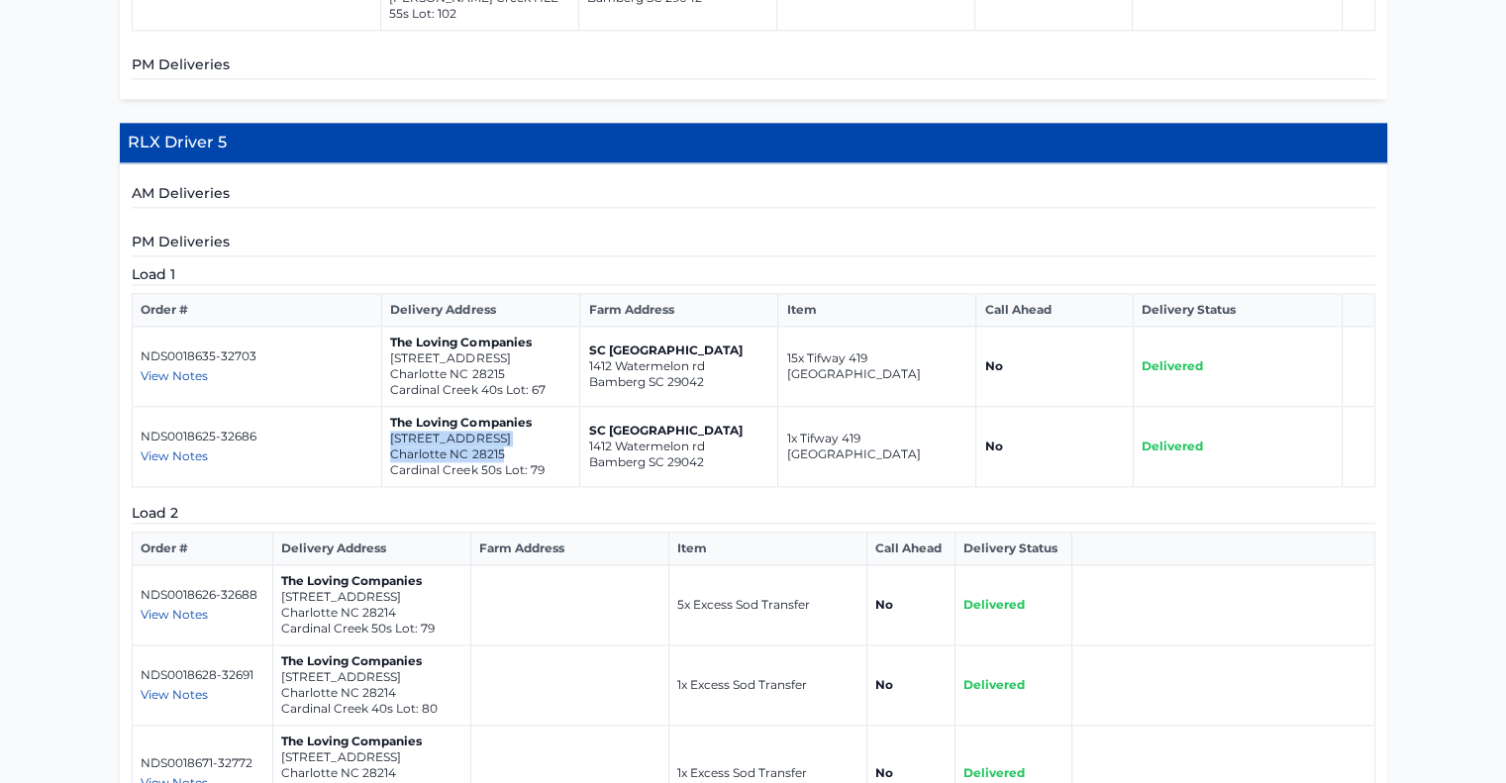
copy td "[STREET_ADDRESS]"
click at [701, 503] on h5 "Load 2" at bounding box center [754, 513] width 1244 height 21
drag, startPoint x: 279, startPoint y: 428, endPoint x: 413, endPoint y: 448, distance: 135.2
click at [413, 565] on td "The Loving Companies [STREET_ADDRESS][GEOGRAPHIC_DATA] 50s Lot: 79" at bounding box center [372, 605] width 198 height 80
copy td "[STREET_ADDRESS]"
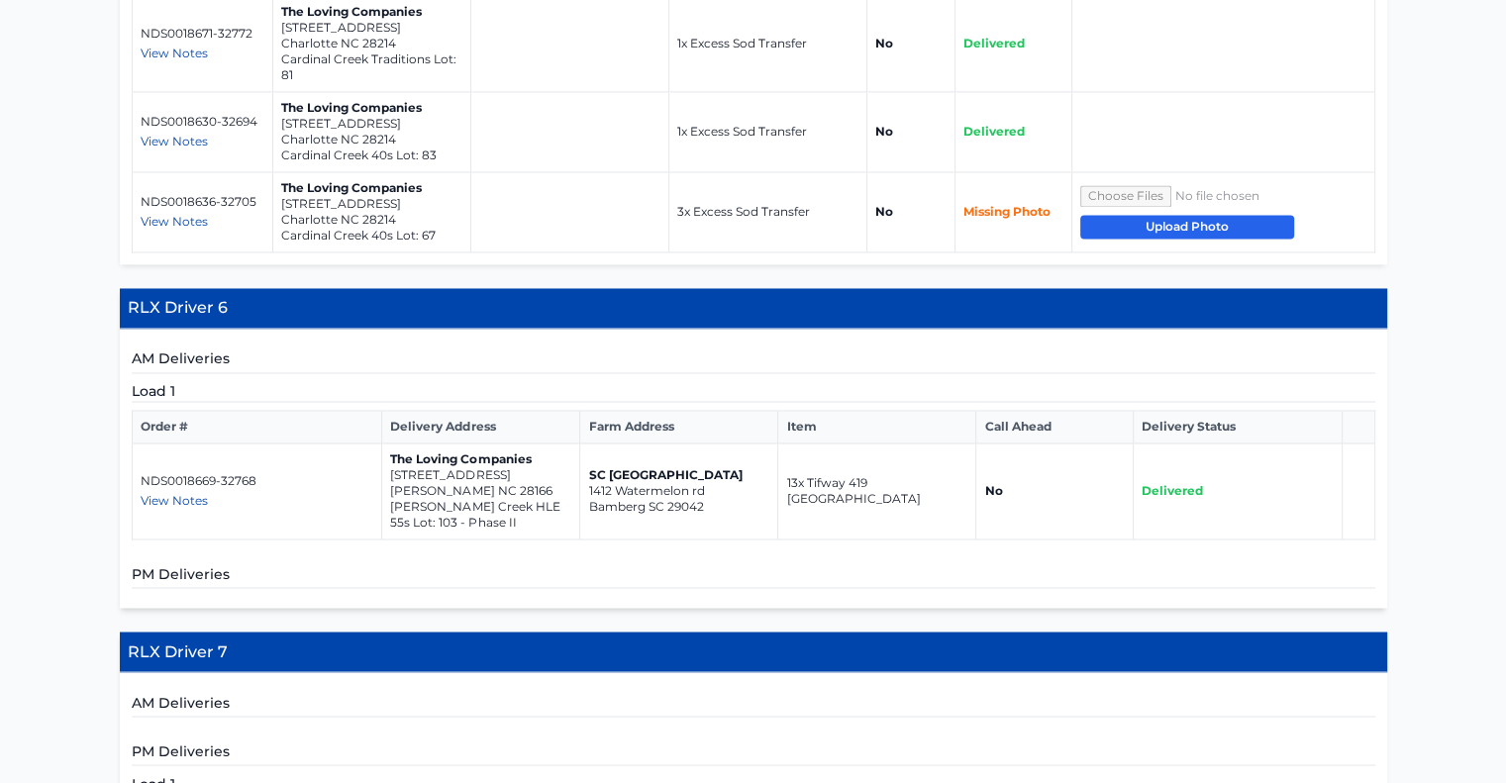
scroll to position [3268, 0]
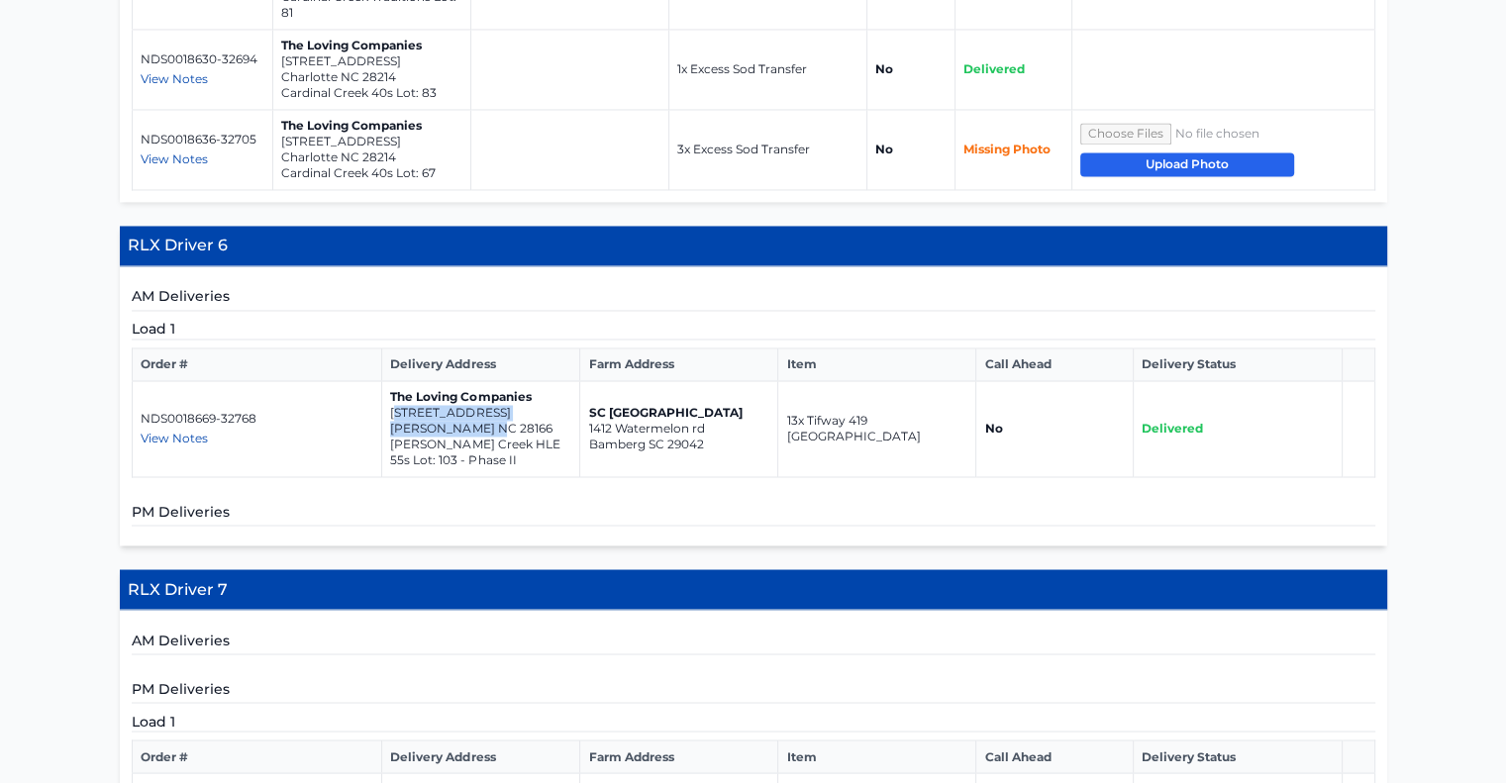
drag, startPoint x: 392, startPoint y: 240, endPoint x: 487, endPoint y: 260, distance: 97.3
click at [491, 381] on td "The Loving Companies [STREET_ADDRESS][PERSON_NAME][PERSON_NAME] Lot: 103 - Phas…" at bounding box center [481, 429] width 198 height 96
drag, startPoint x: 503, startPoint y: 336, endPoint x: 472, endPoint y: 305, distance: 43.4
click at [503, 501] on h5 "PM Deliveries" at bounding box center [754, 513] width 1244 height 25
click at [392, 381] on td "The Loving Companies [STREET_ADDRESS][PERSON_NAME][PERSON_NAME] Lot: 103 - Phas…" at bounding box center [481, 429] width 198 height 96
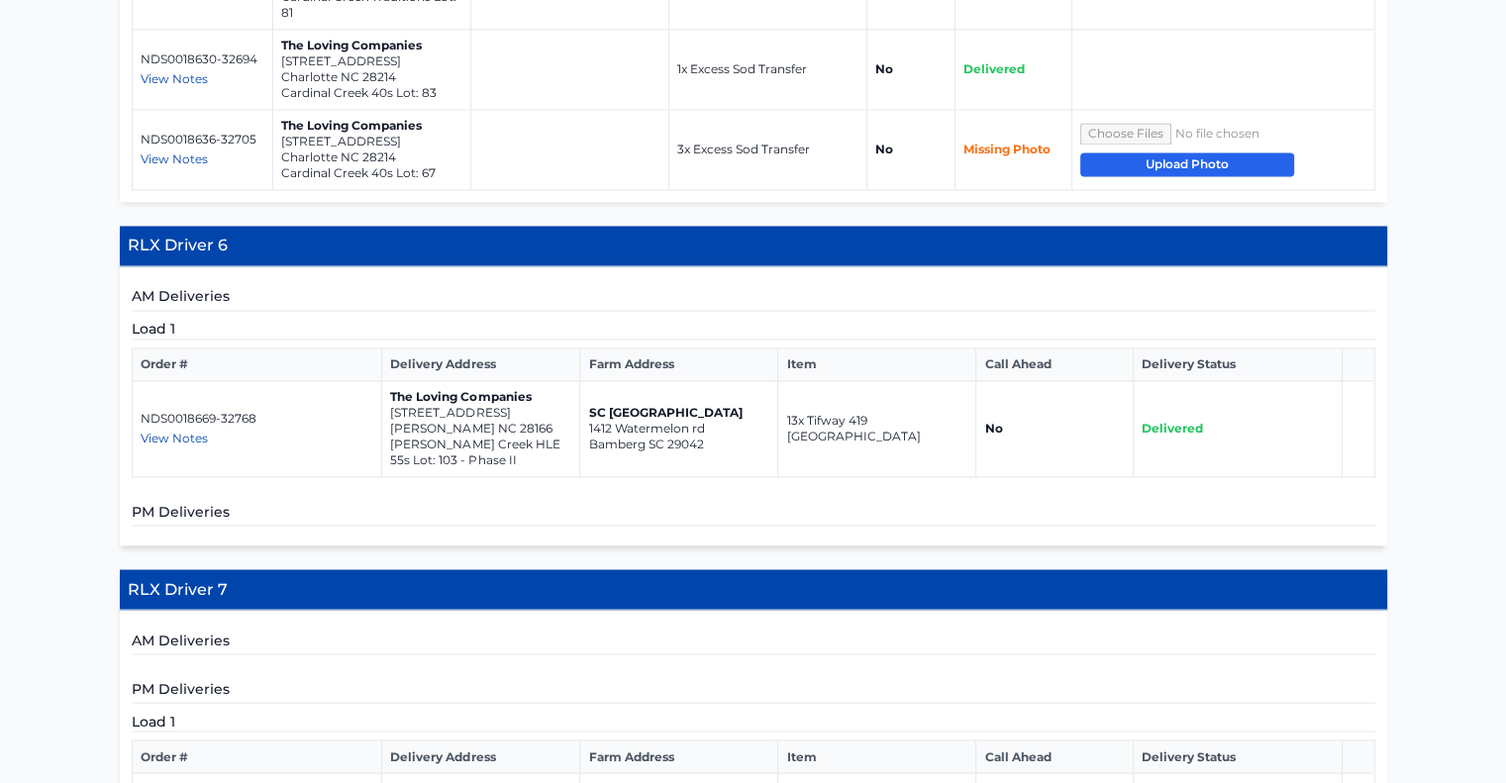
click at [472, 381] on td "The Loving Companies [STREET_ADDRESS][PERSON_NAME][PERSON_NAME] Lot: 103 - Phas…" at bounding box center [481, 429] width 198 height 96
drag, startPoint x: 390, startPoint y: 244, endPoint x: 517, endPoint y: 260, distance: 127.9
click at [517, 381] on td "The Loving Companies [STREET_ADDRESS][PERSON_NAME][PERSON_NAME] Lot: 103 - Phas…" at bounding box center [481, 429] width 198 height 96
copy td "[STREET_ADDRESS][PERSON_NAME]"
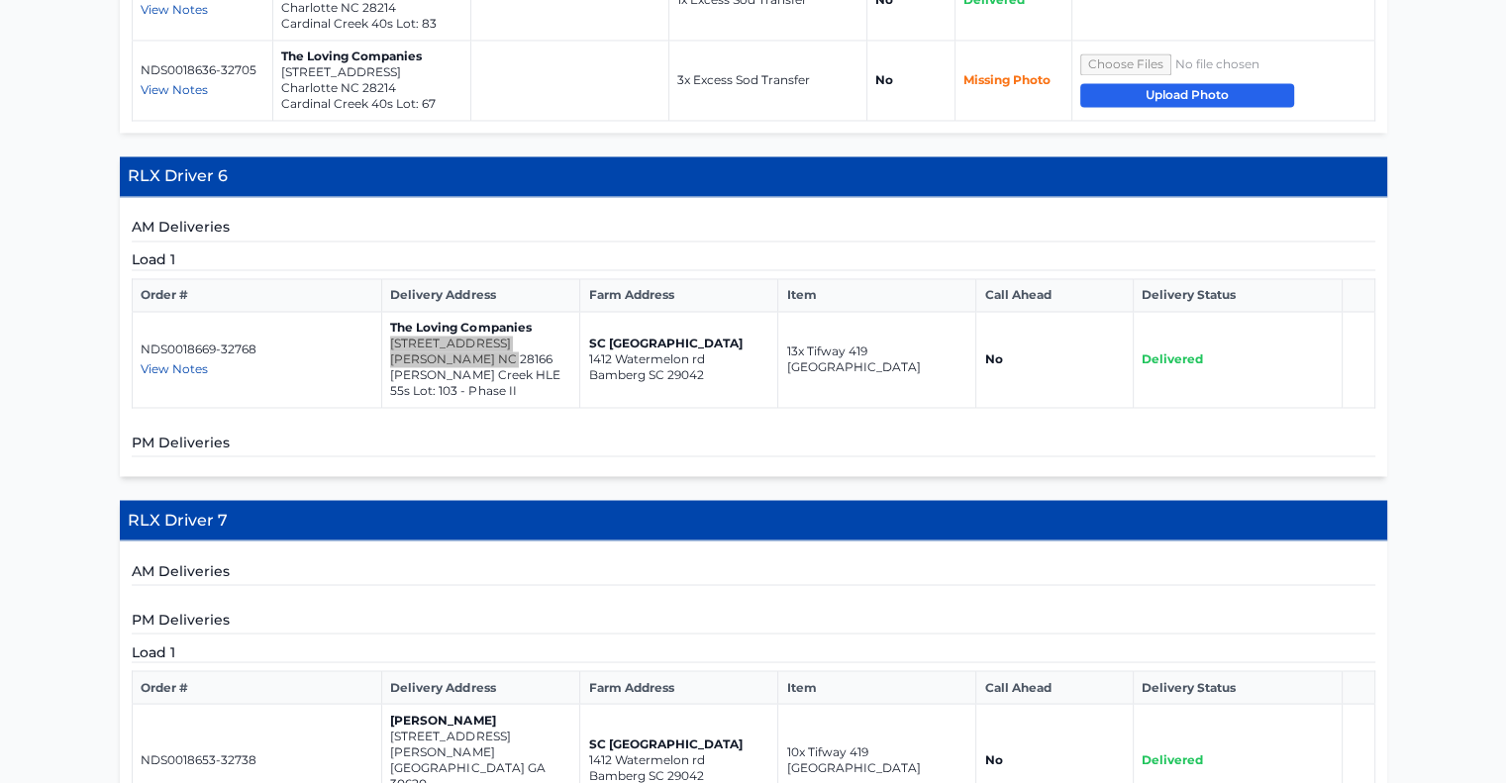
scroll to position [3415, 0]
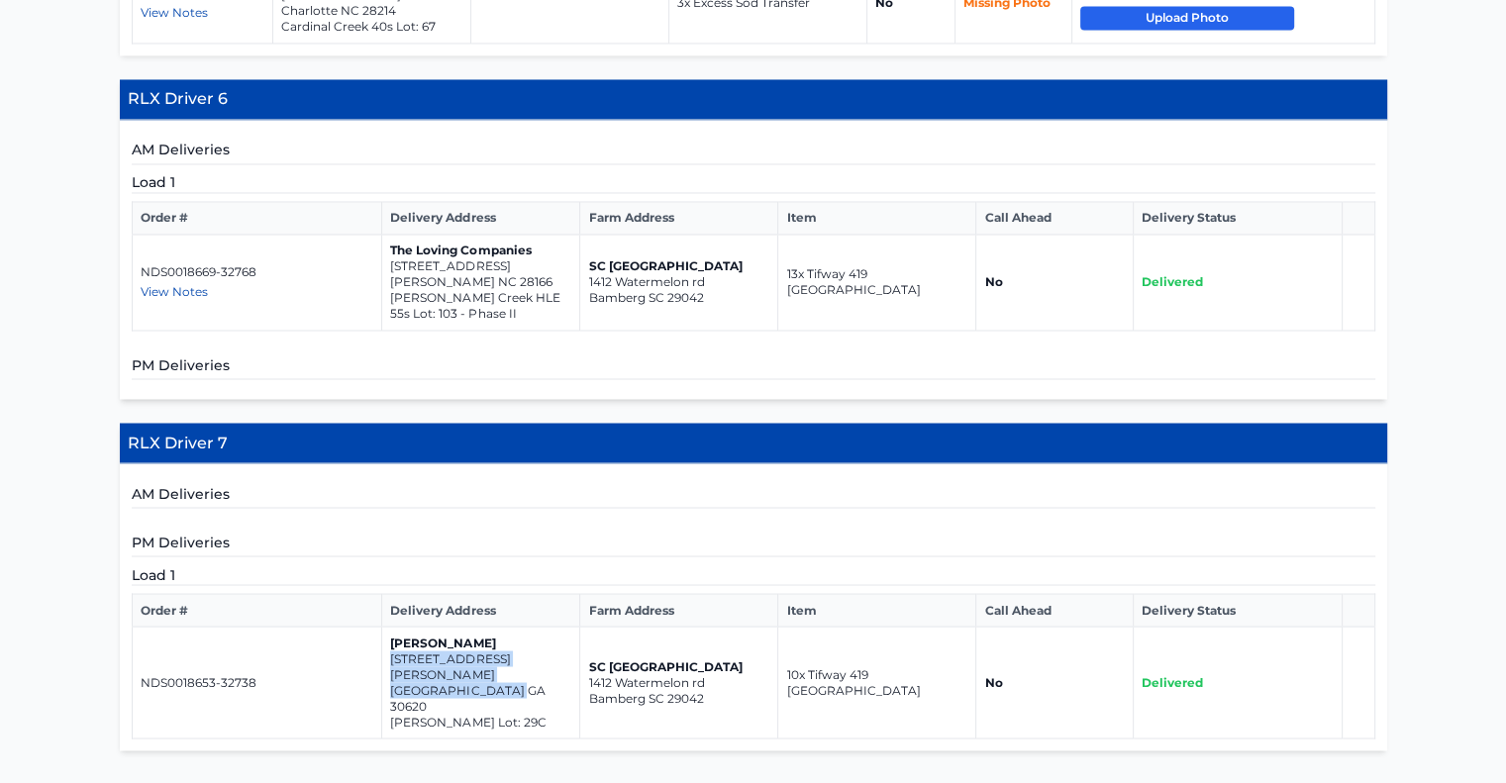
drag, startPoint x: 388, startPoint y: 489, endPoint x: 524, endPoint y: 502, distance: 136.3
click at [524, 627] on td "[PERSON_NAME] [STREET_ADDRESS][PERSON_NAME] [PERSON_NAME] Lot: 29C" at bounding box center [481, 683] width 198 height 112
copy td "[STREET_ADDRESS][PERSON_NAME]"
